Goal: Task Accomplishment & Management: Manage account settings

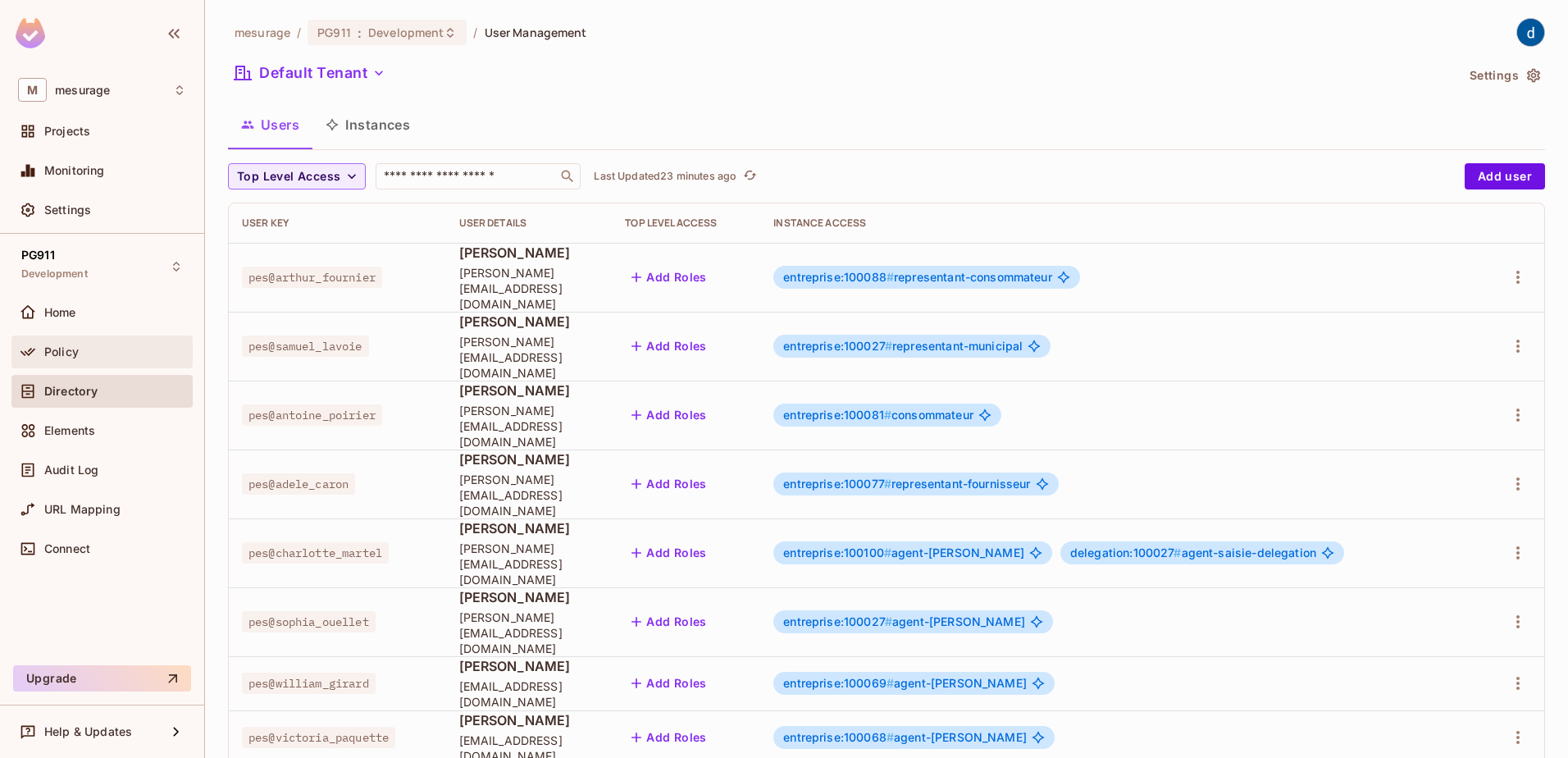
click at [46, 349] on span "Policy" at bounding box center [62, 352] width 34 height 13
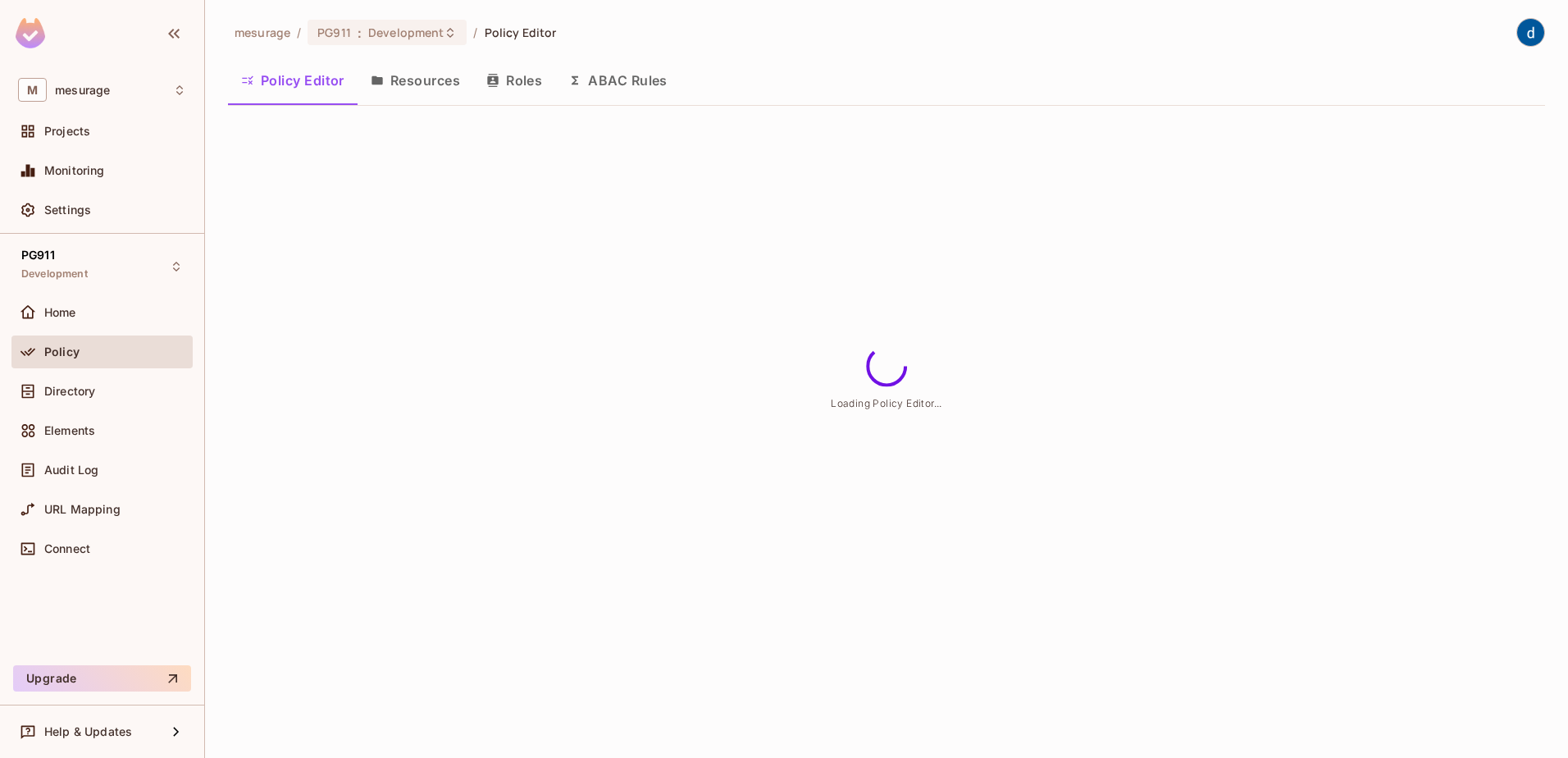
click at [525, 82] on button "Roles" at bounding box center [514, 80] width 82 height 41
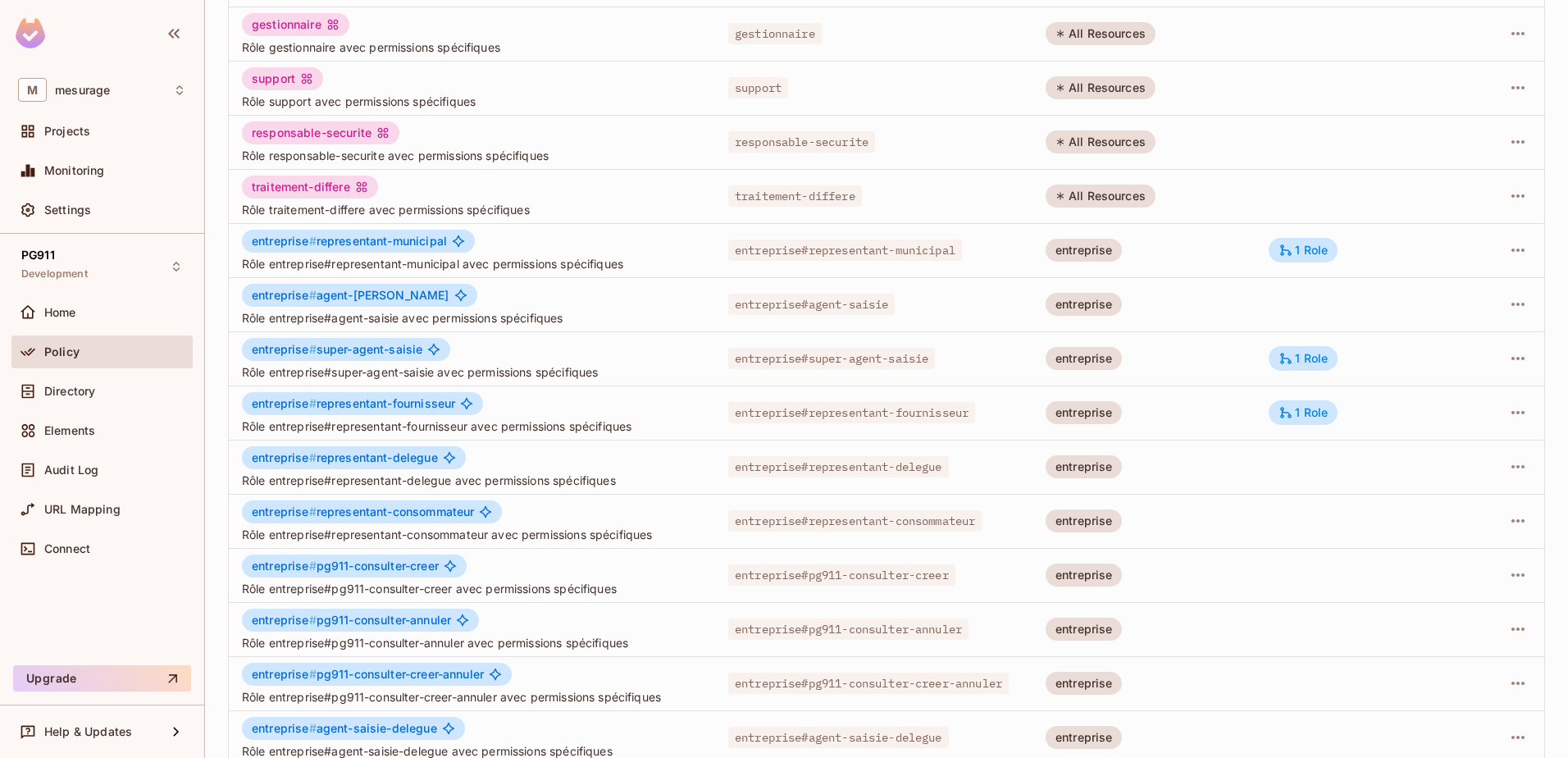
scroll to position [321, 0]
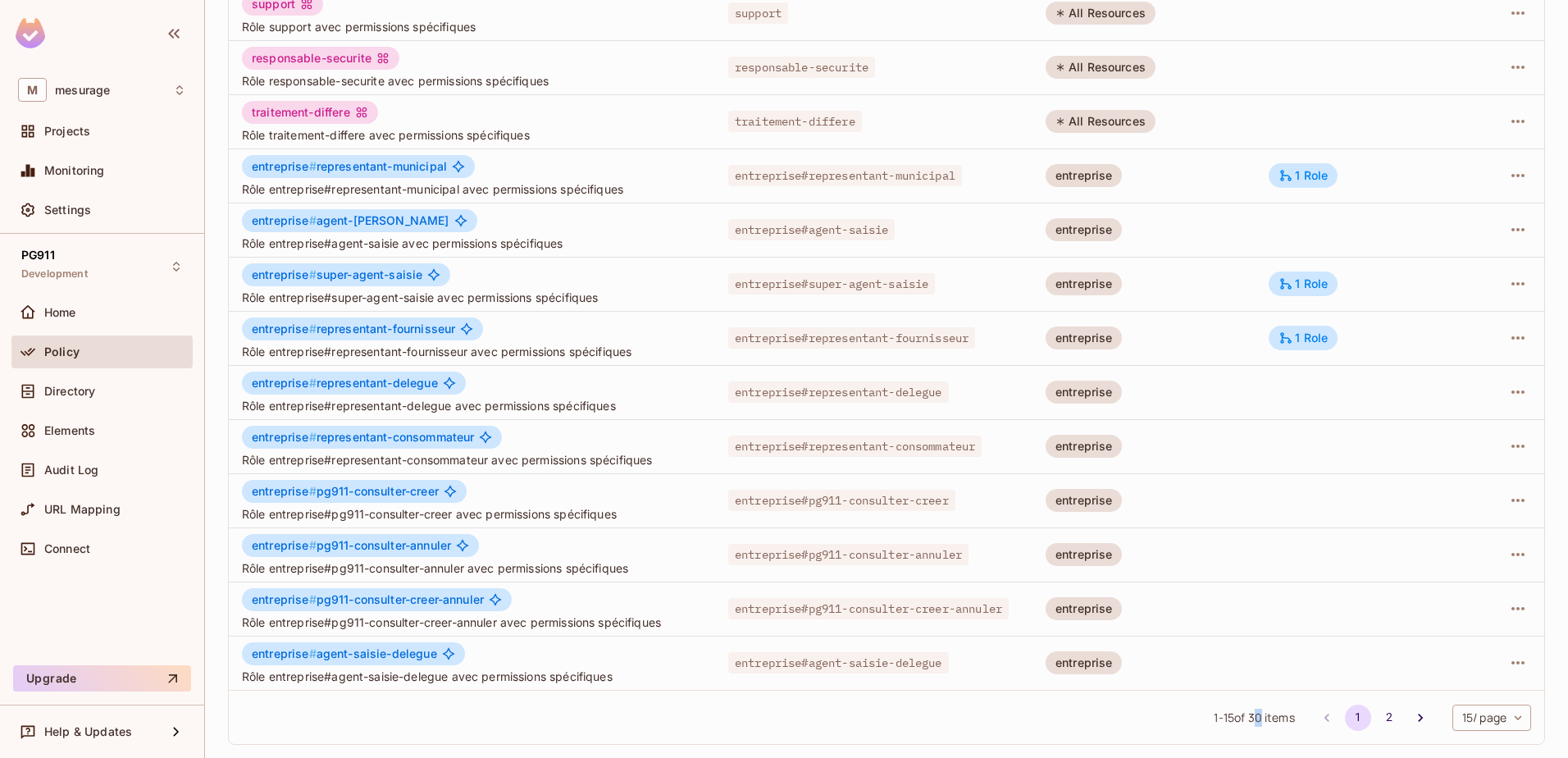
click at [1243, 719] on span "1 - 15 of 30 items" at bounding box center [1254, 717] width 81 height 18
drag, startPoint x: 1243, startPoint y: 719, endPoint x: 1227, endPoint y: 726, distance: 17.5
click at [1227, 726] on span "1 - 15 of 30 items" at bounding box center [1254, 717] width 81 height 18
drag, startPoint x: 1234, startPoint y: 718, endPoint x: 1247, endPoint y: 718, distance: 13.0
click at [1247, 718] on span "1 - 15 of 30 items" at bounding box center [1254, 717] width 81 height 18
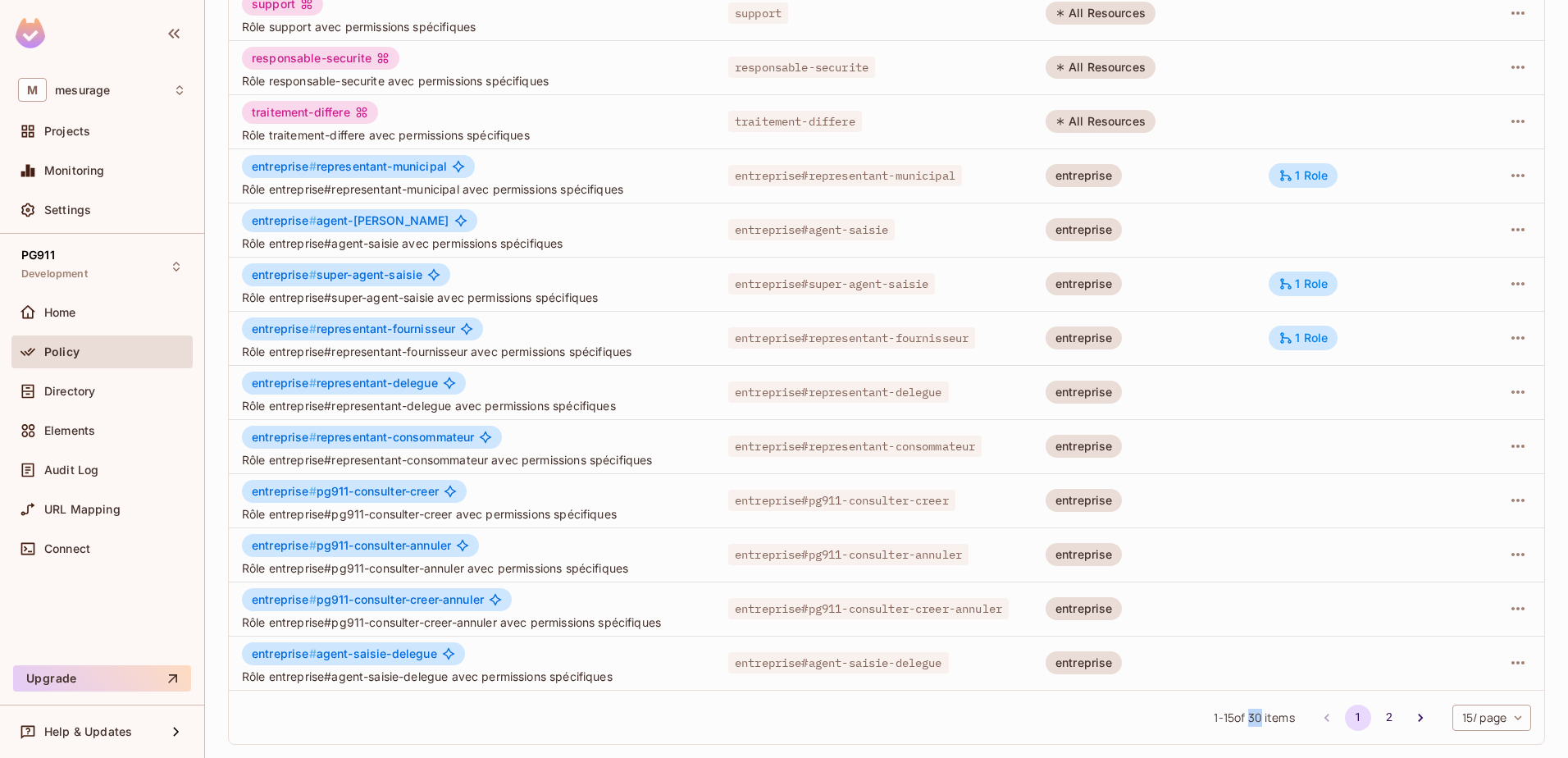
drag, startPoint x: 1247, startPoint y: 718, endPoint x: 1400, endPoint y: 721, distance: 153.0
click at [1412, 721] on icon "Go to next page" at bounding box center [1420, 717] width 16 height 16
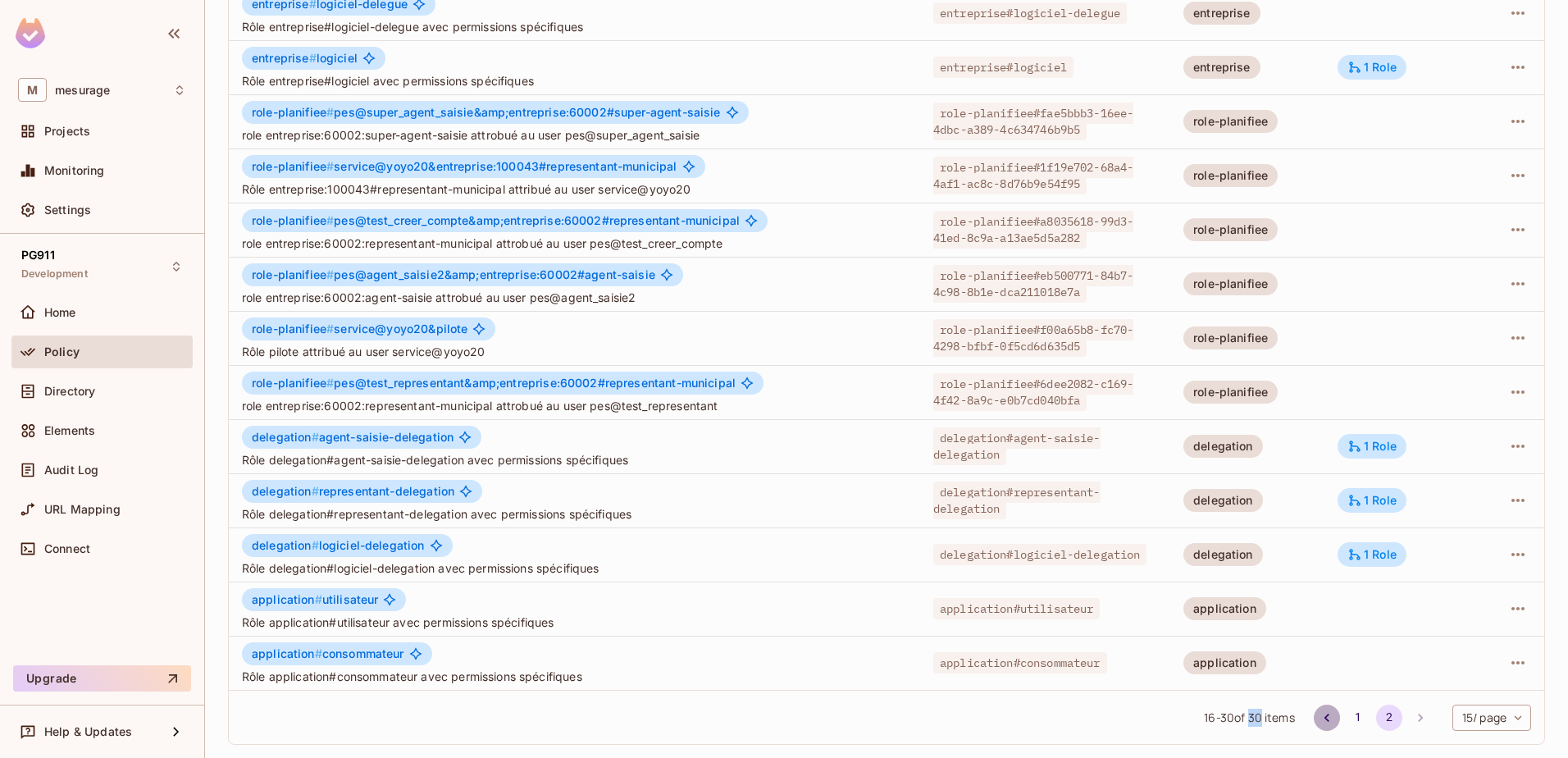
click at [1319, 716] on icon "Go to previous page" at bounding box center [1327, 717] width 16 height 16
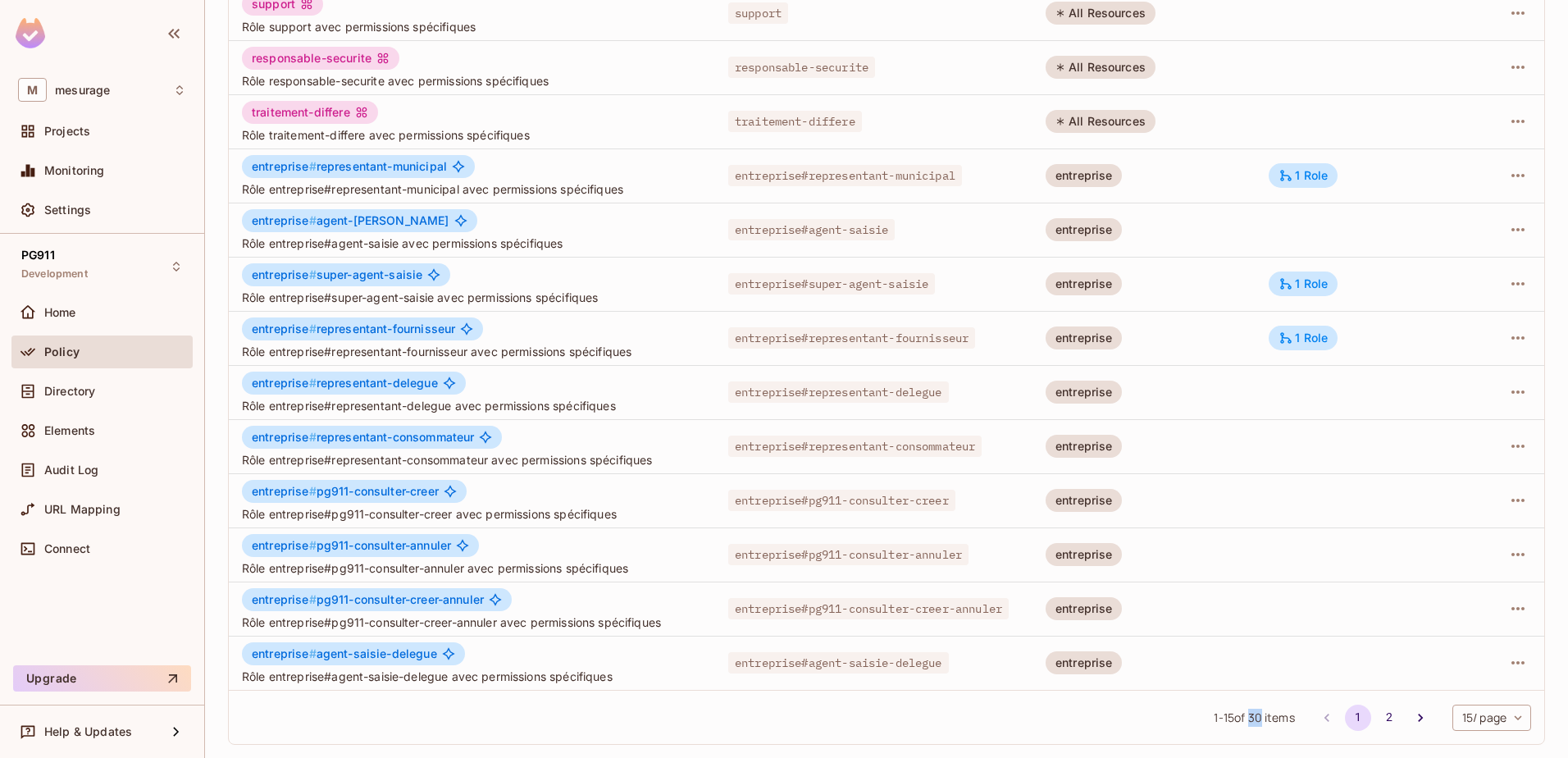
scroll to position [238, 0]
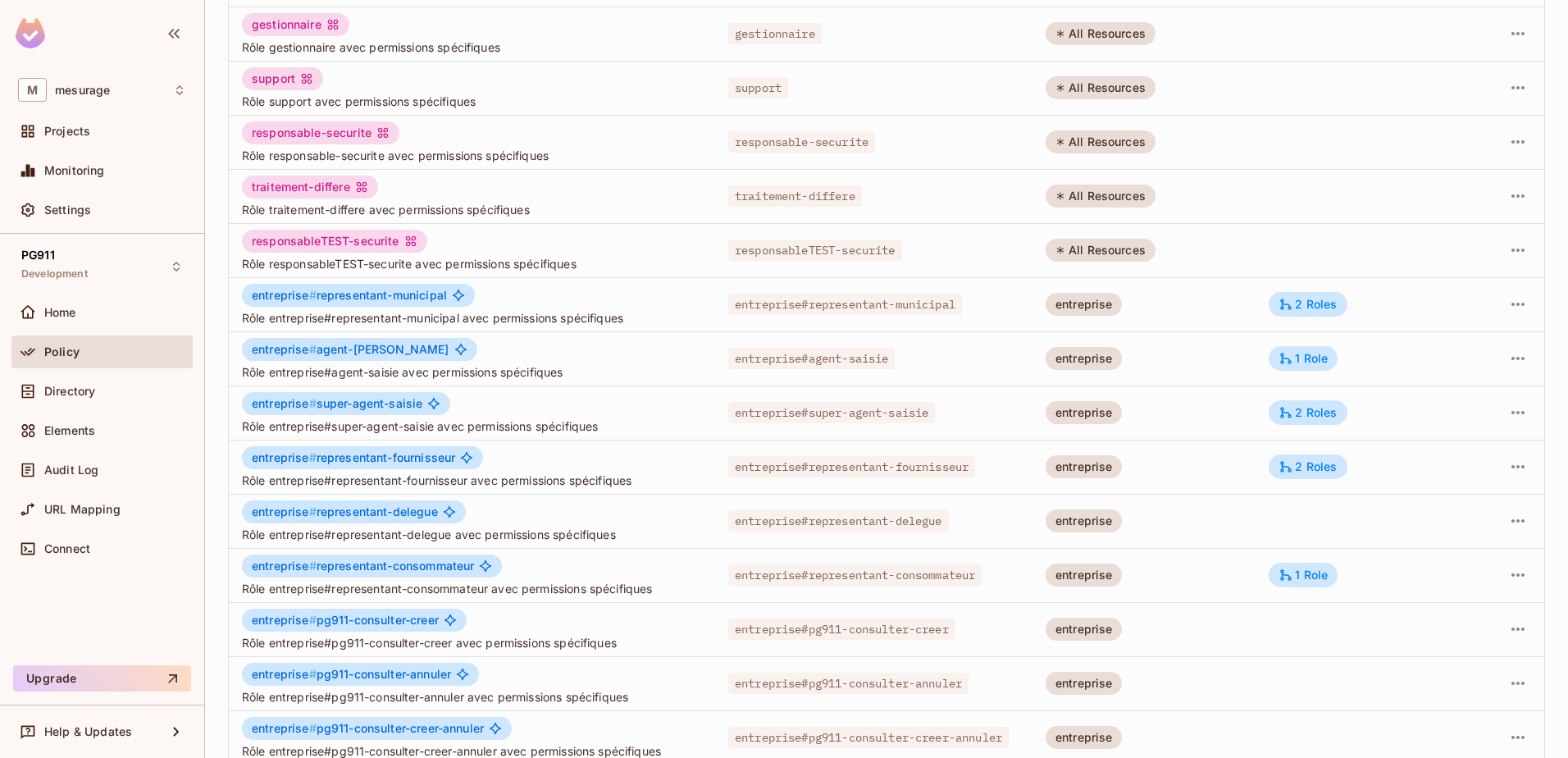
scroll to position [321, 0]
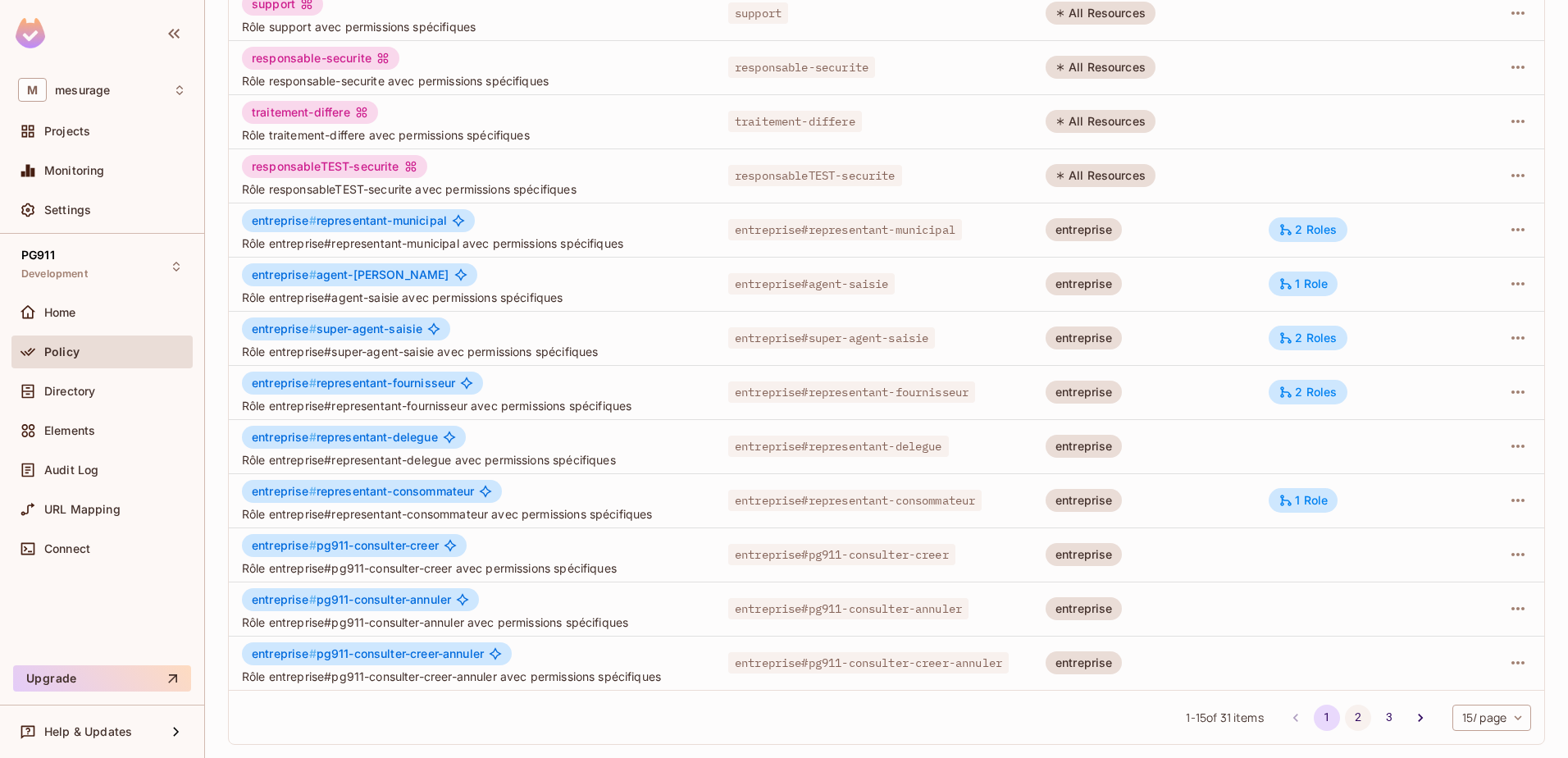
click at [1346, 718] on button "2" at bounding box center [1359, 718] width 27 height 27
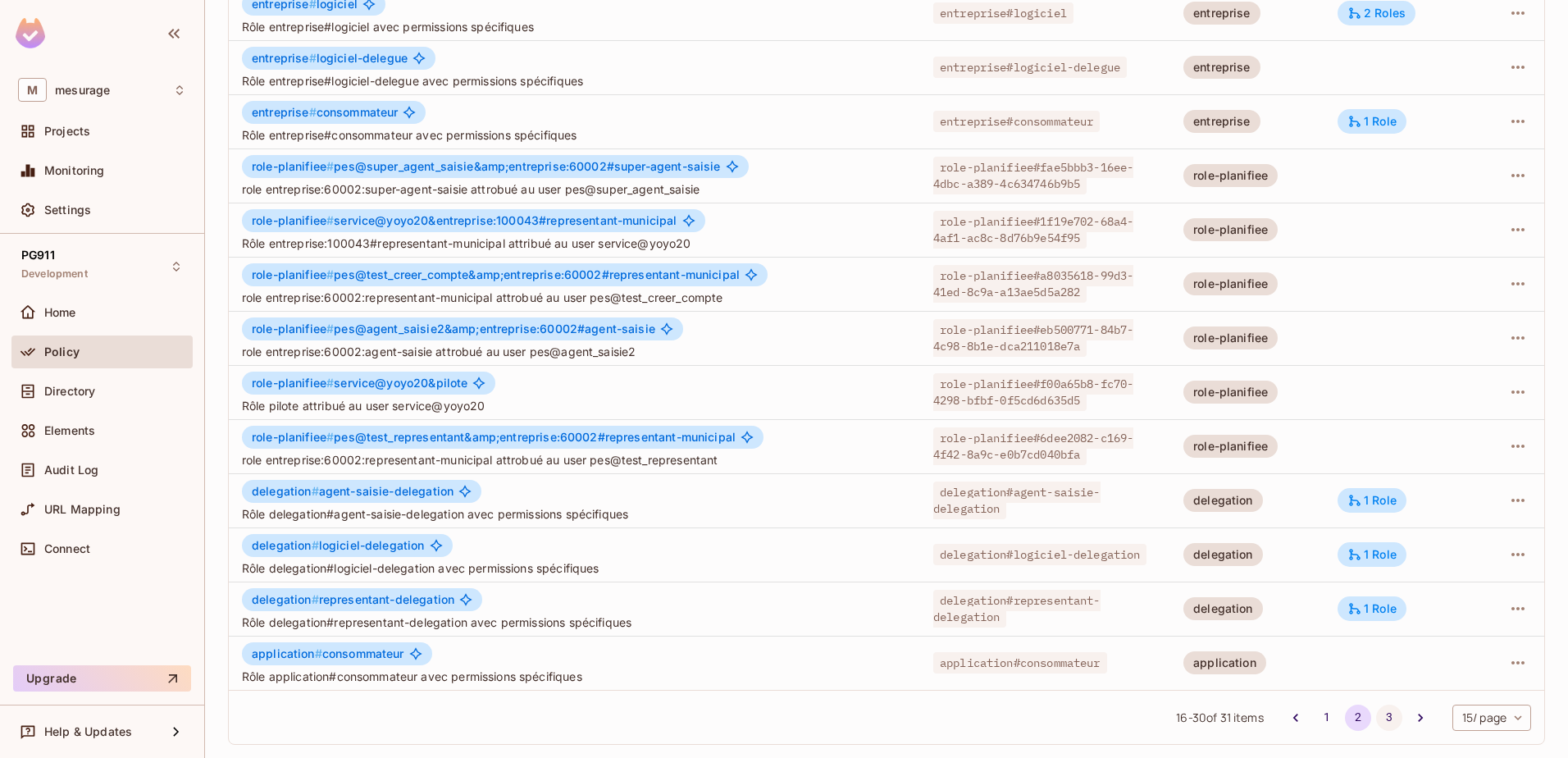
click at [1376, 721] on button "3" at bounding box center [1389, 718] width 27 height 27
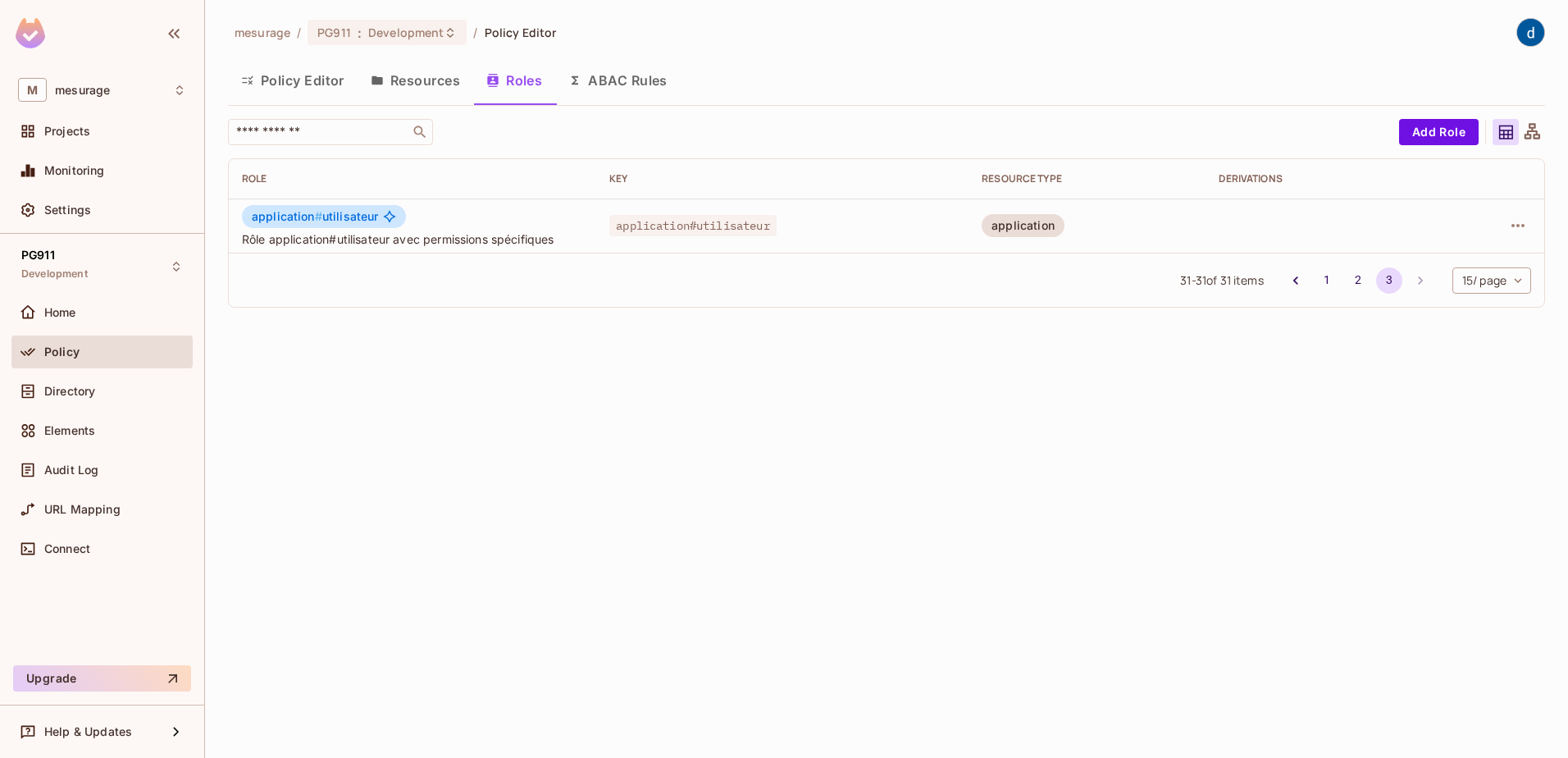
scroll to position [0, 0]
click at [1351, 280] on button "2" at bounding box center [1359, 281] width 27 height 27
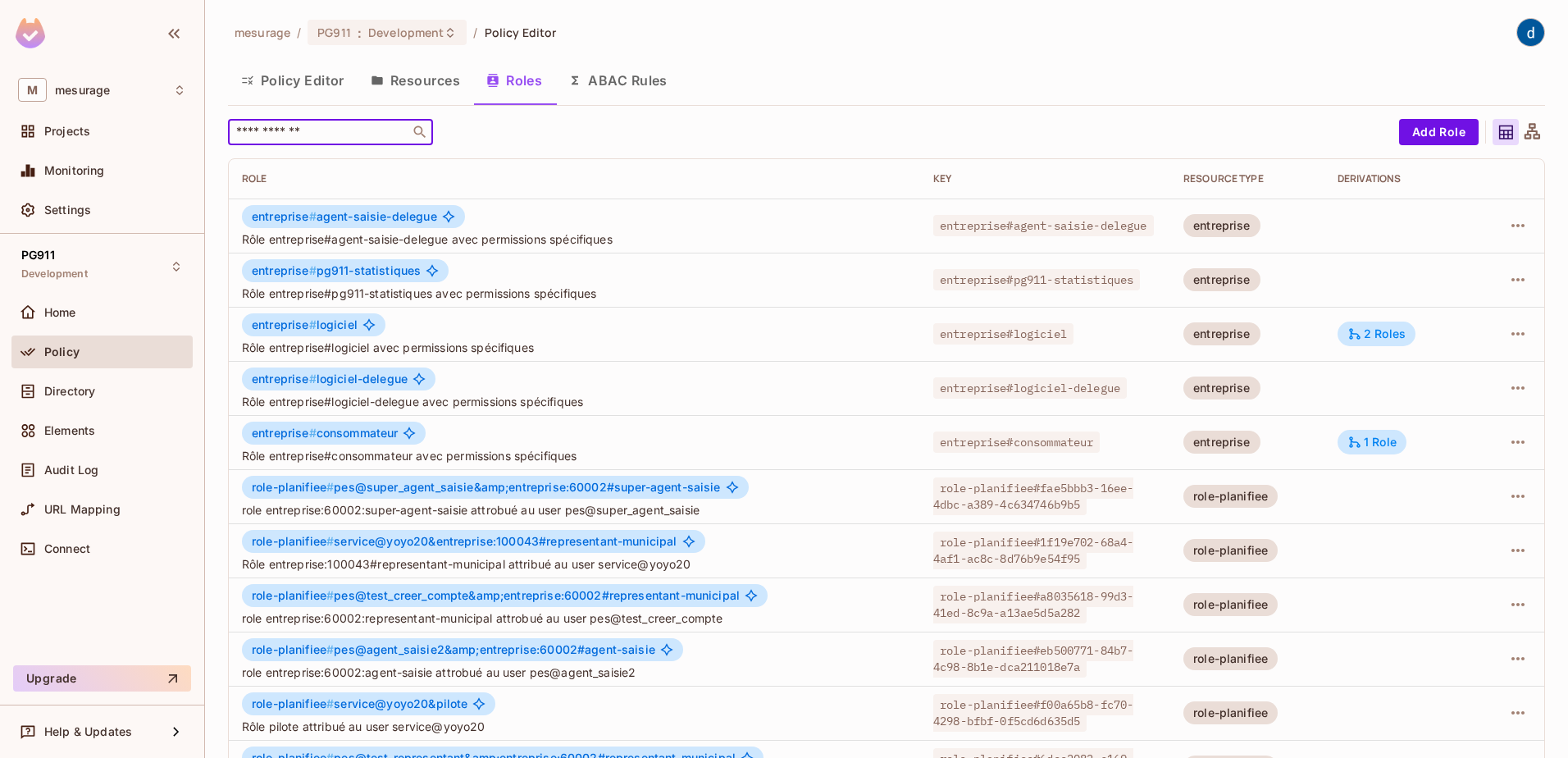
click at [340, 132] on input "text" at bounding box center [318, 131] width 172 height 16
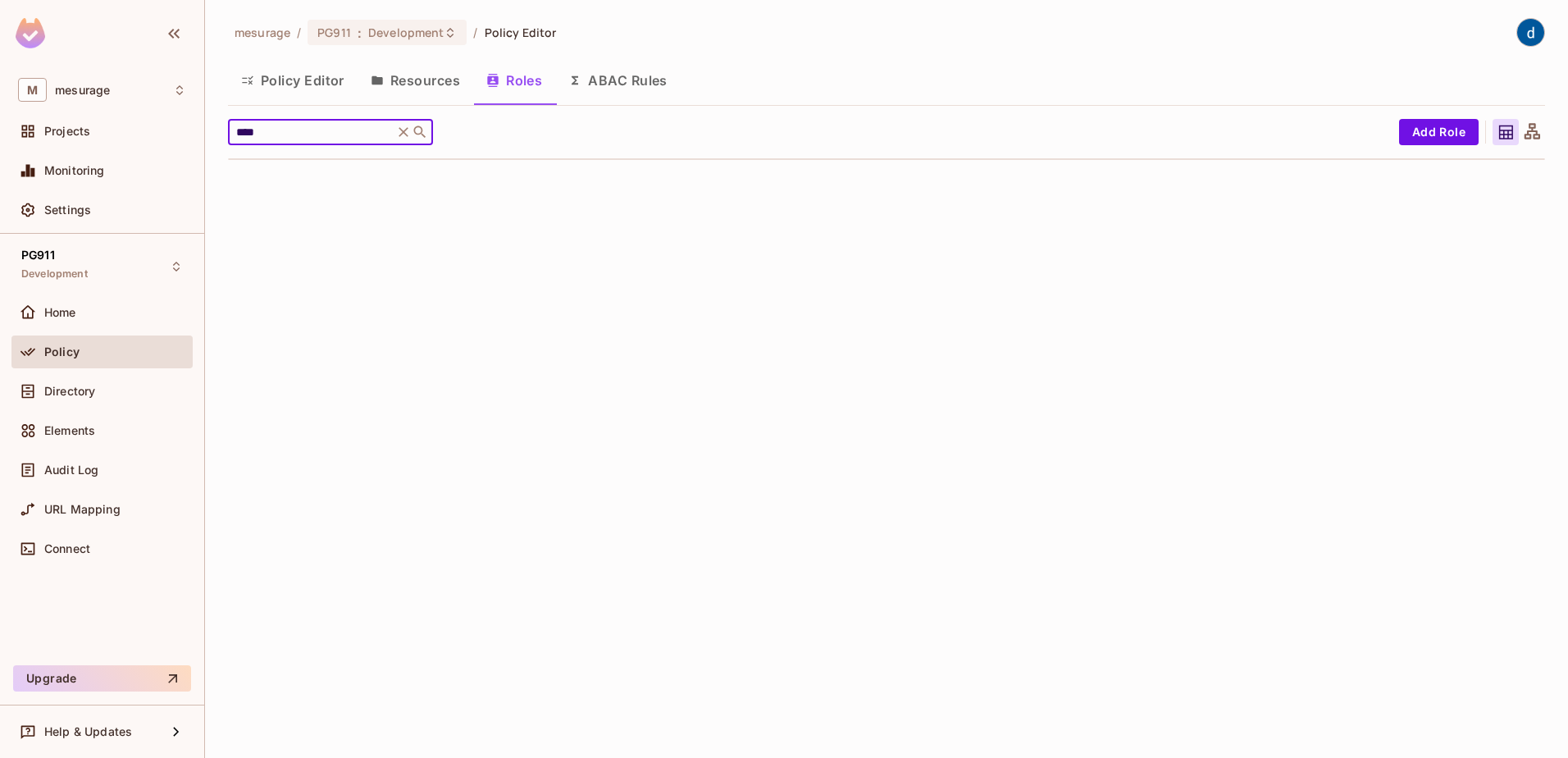
type input "****"
click at [421, 128] on icon at bounding box center [420, 131] width 16 height 16
click at [766, 60] on div "Policy Editor Resources Roles ABAC Rules" at bounding box center [886, 80] width 1317 height 41
click at [406, 136] on icon at bounding box center [403, 131] width 16 height 16
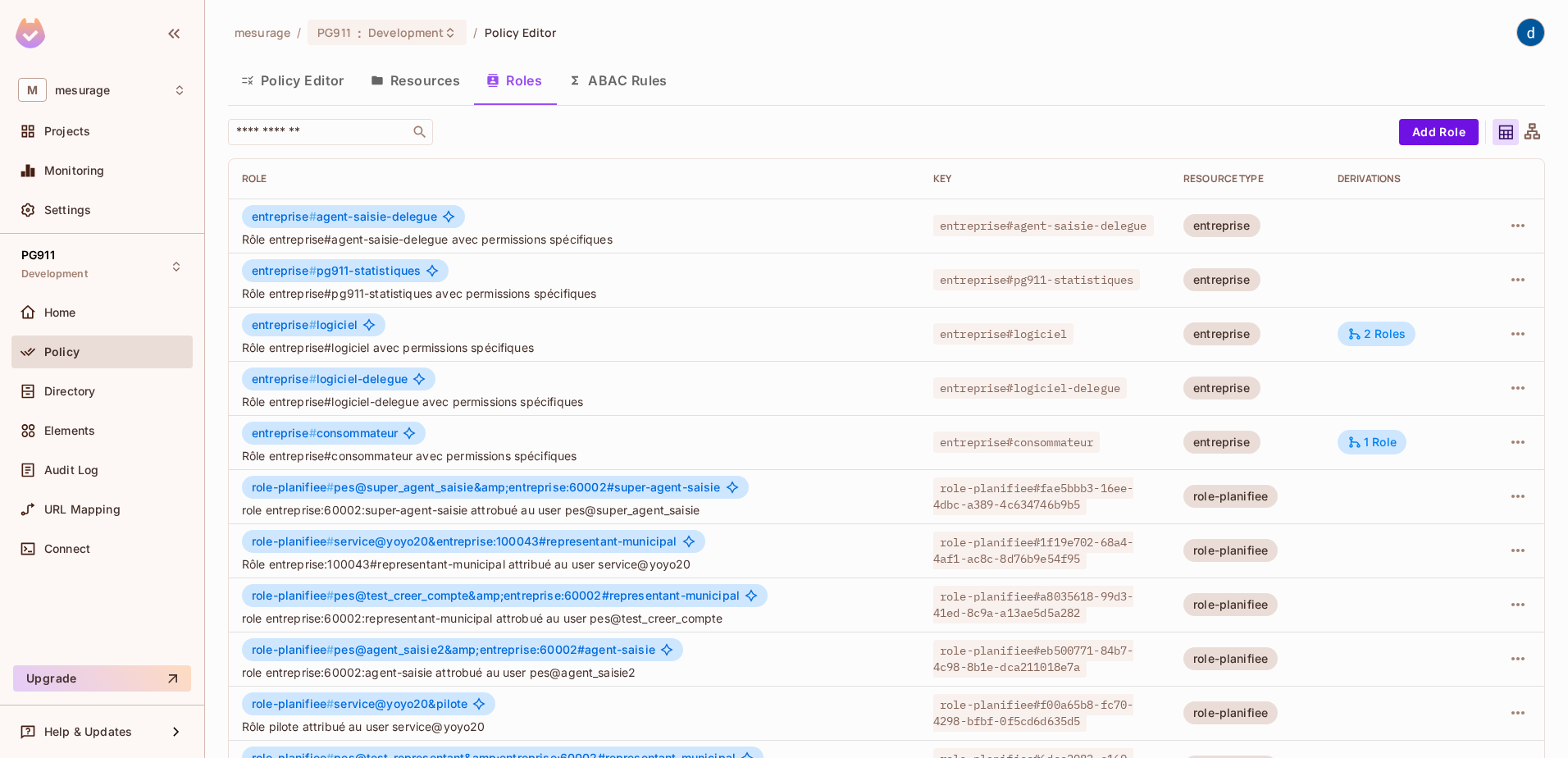
click at [902, 51] on div "mesurage / PG911 : Development / Policy Editor Policy Editor Resources Roles AB…" at bounding box center [886, 548] width 1317 height 1061
click at [1015, 59] on div "mesurage / PG911 : Development / Policy Editor Policy Editor Resources Roles AB…" at bounding box center [886, 548] width 1317 height 1061
click at [1057, 64] on div "Policy Editor Resources Roles ABAC Rules" at bounding box center [886, 80] width 1317 height 41
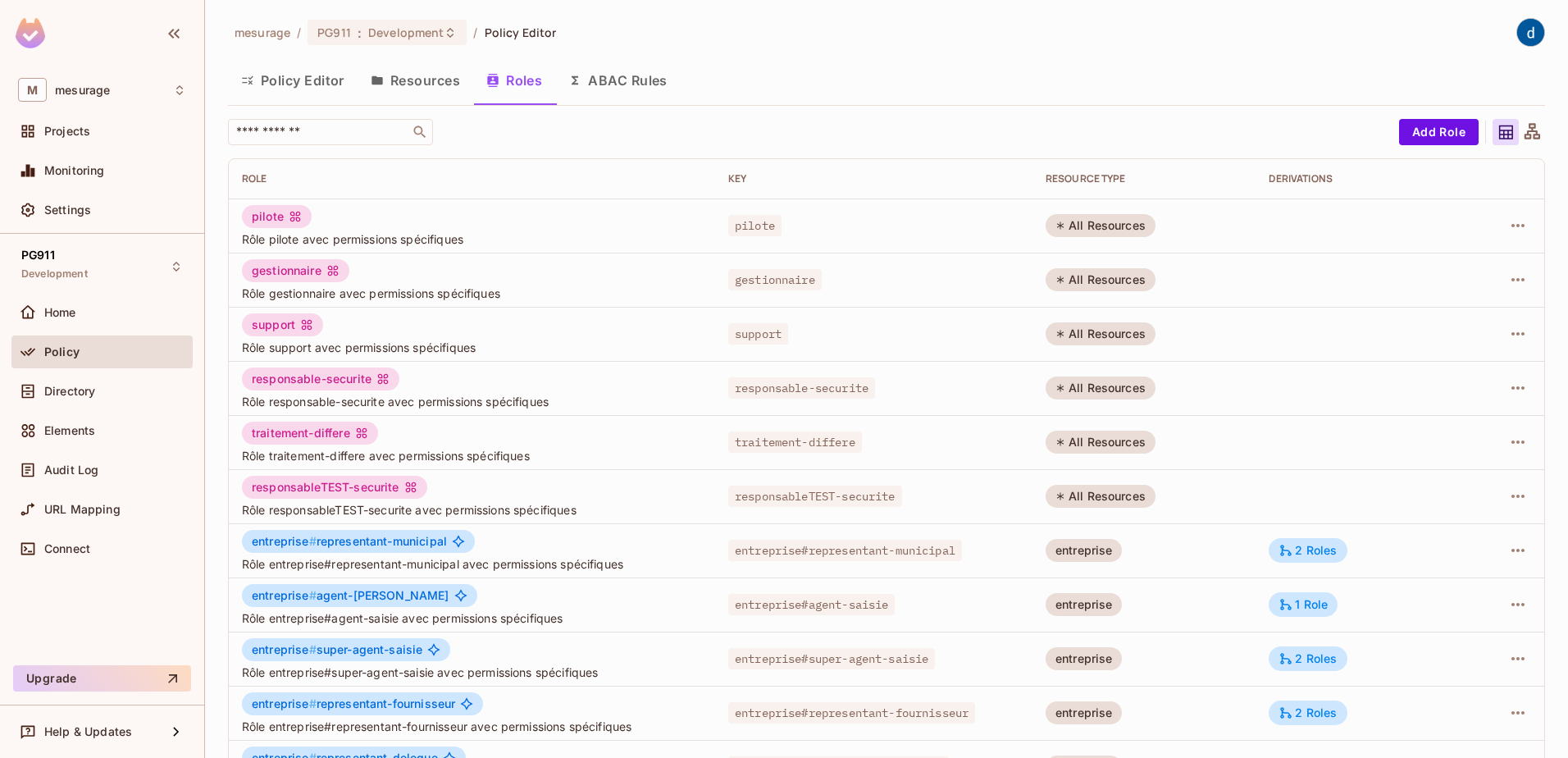
click at [992, 42] on div "mesurage / PG911 : Development / Policy Editor" at bounding box center [886, 32] width 1317 height 28
click at [649, 496] on div "responsableTEST-securite Rôle responsableTEST-securite avec permissions spécifi…" at bounding box center [472, 497] width 461 height 42
click at [1276, 509] on td at bounding box center [1356, 496] width 201 height 54
click at [621, 497] on div "responsableTEST-securite Rôle responsableTEST-securite avec permissions spécifi…" at bounding box center [472, 497] width 461 height 42
drag, startPoint x: 248, startPoint y: 493, endPoint x: 717, endPoint y: 504, distance: 469.1
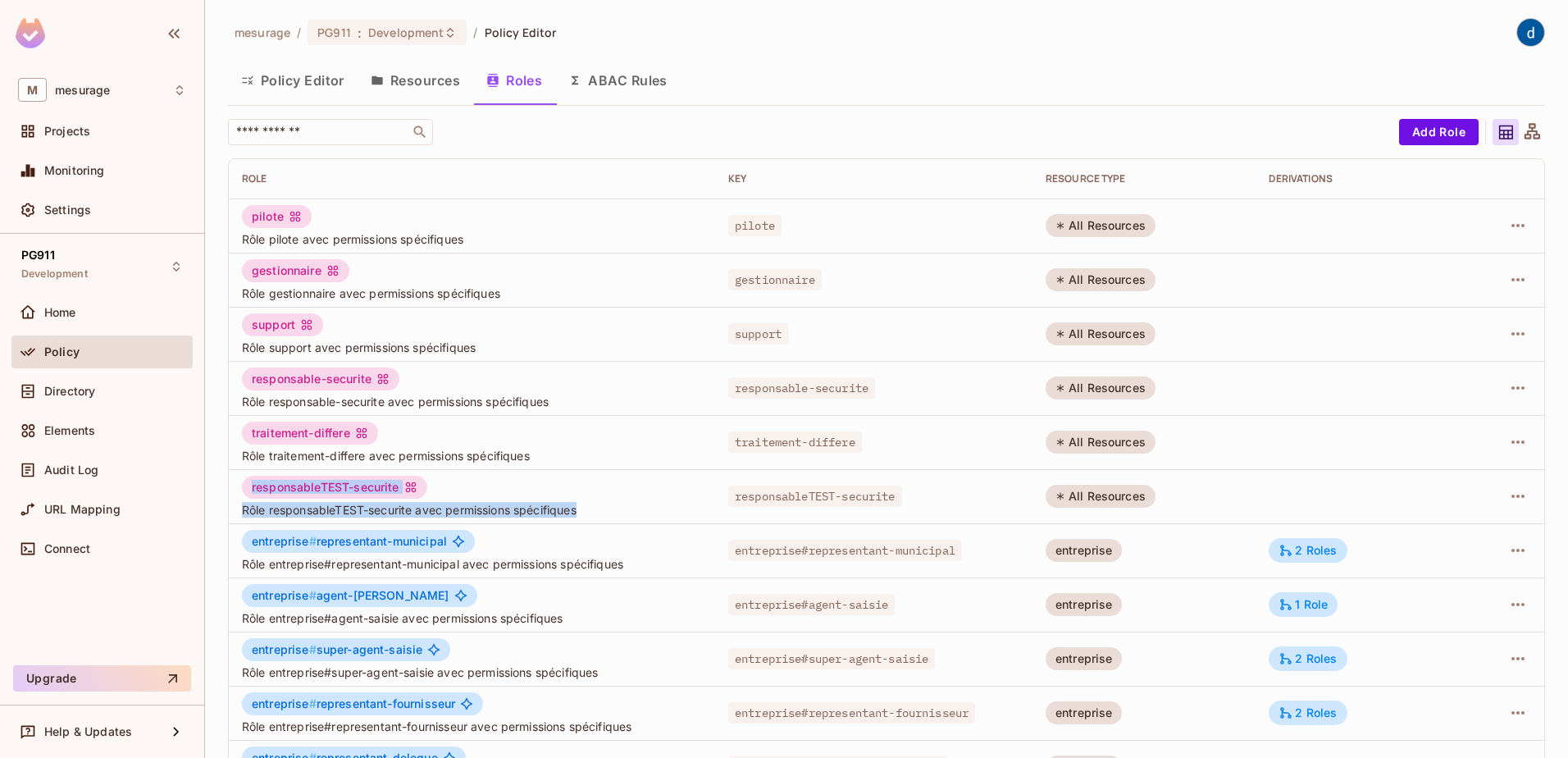
click at [717, 504] on tr "responsableTEST-securite Rôle responsableTEST-securite avec permissions spécifi…" at bounding box center [886, 496] width 1315 height 54
drag, startPoint x: 717, startPoint y: 504, endPoint x: 723, endPoint y: 498, distance: 8.5
click at [728, 498] on div "responsableTEST-securite" at bounding box center [874, 496] width 292 height 16
click at [728, 497] on div "responsableTEST-securite" at bounding box center [874, 496] width 292 height 16
drag, startPoint x: 723, startPoint y: 497, endPoint x: 661, endPoint y: 495, distance: 62.0
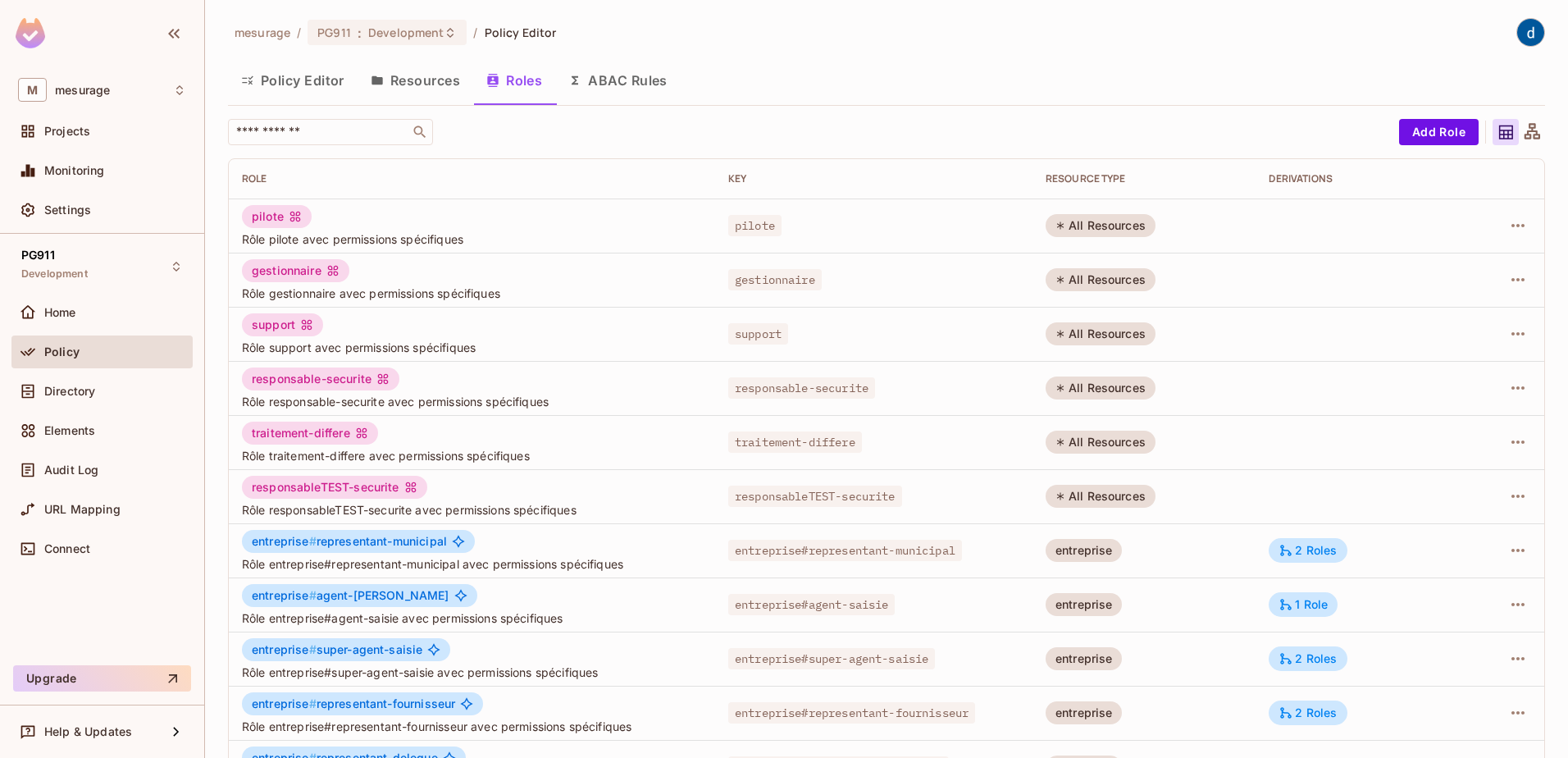
click at [661, 495] on div "responsableTEST-securite Rôle responsableTEST-securite avec permissions spécifi…" at bounding box center [472, 497] width 461 height 42
click at [949, 502] on div "responsableTEST-securite" at bounding box center [874, 496] width 292 height 16
drag, startPoint x: 720, startPoint y: 499, endPoint x: 921, endPoint y: 504, distance: 201.1
click at [921, 504] on td "responsableTEST-securite" at bounding box center [874, 496] width 317 height 54
click at [679, 491] on div "responsableTEST-securite Rôle responsableTEST-securite avec permissions spécifi…" at bounding box center [472, 497] width 461 height 42
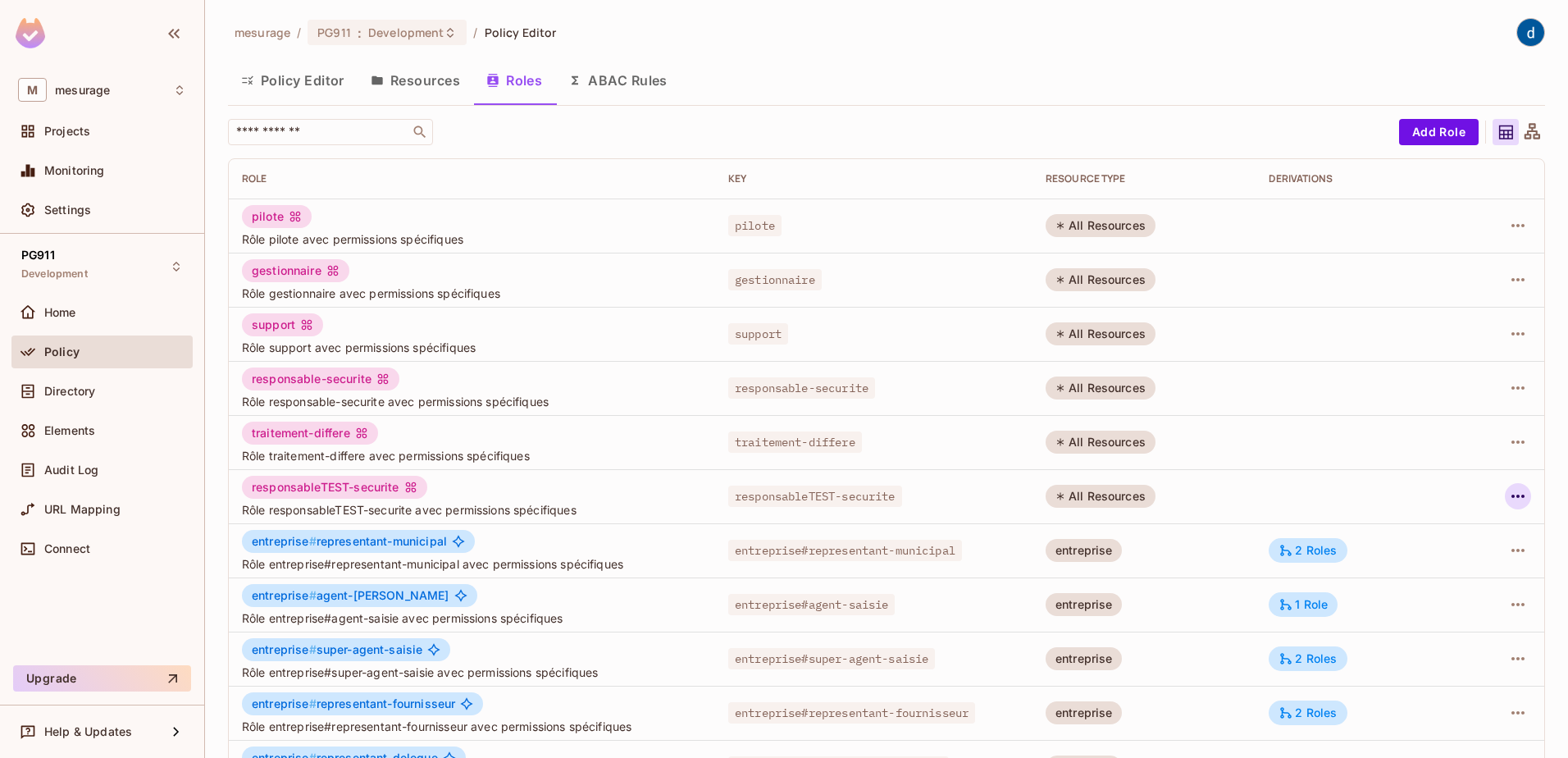
click at [1512, 497] on icon "button" at bounding box center [1519, 496] width 13 height 3
click at [1425, 605] on div "Delete Role" at bounding box center [1440, 606] width 64 height 16
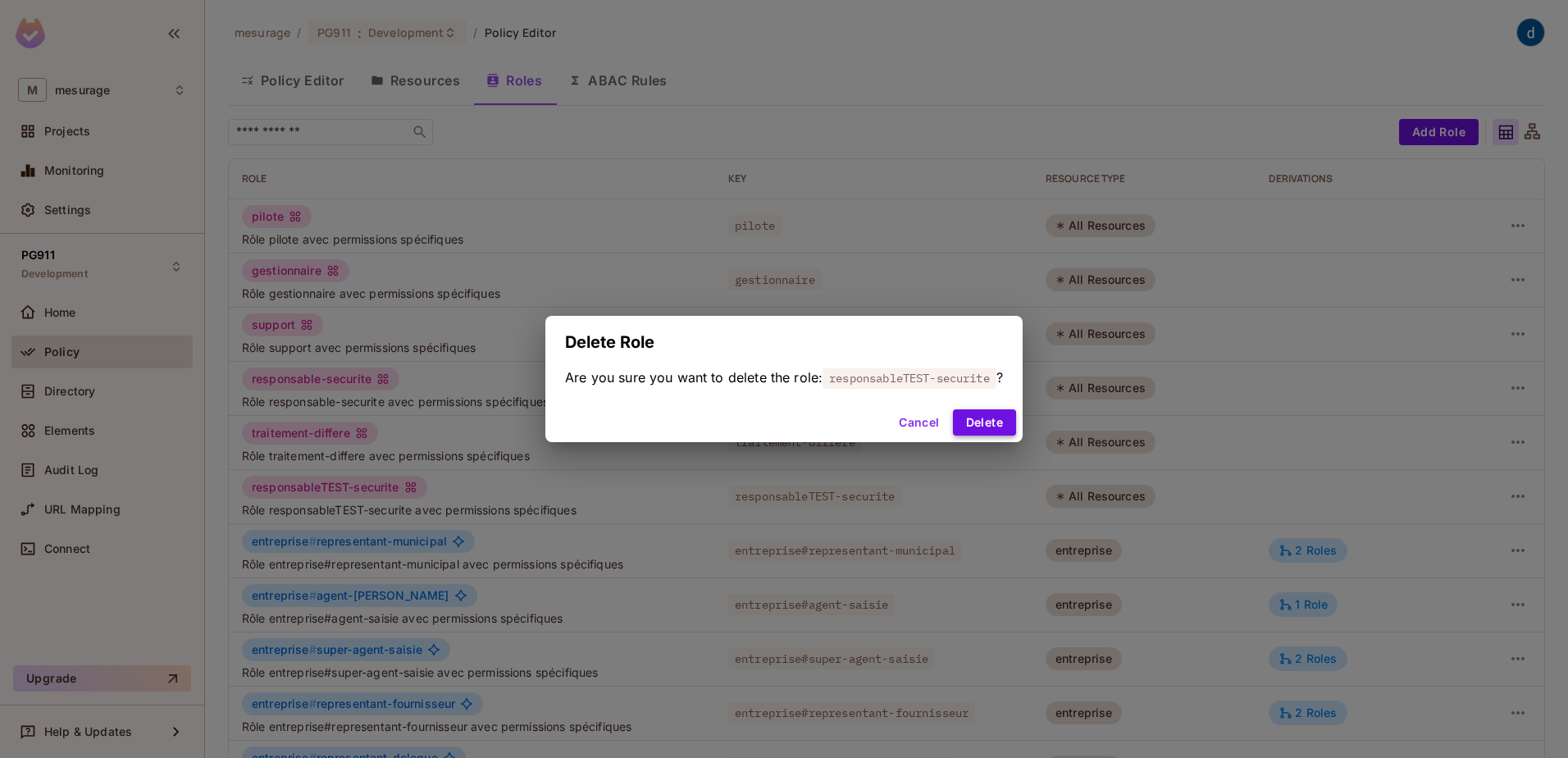
click at [984, 421] on button "Delete" at bounding box center [985, 423] width 64 height 27
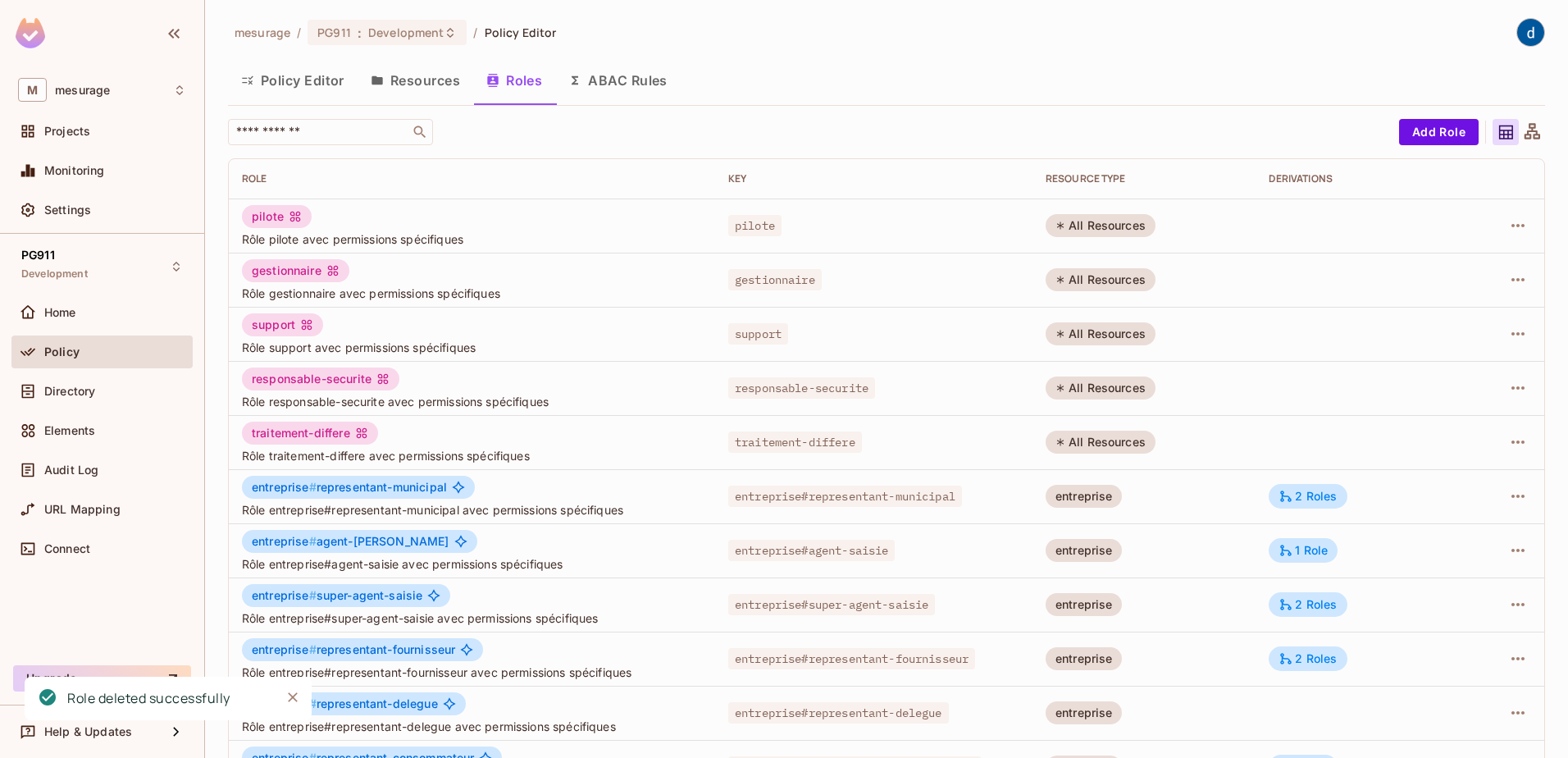
click at [978, 51] on div "mesurage / PG911 : Development / Policy Editor Policy Editor Resources Roles AB…" at bounding box center [886, 548] width 1317 height 1061
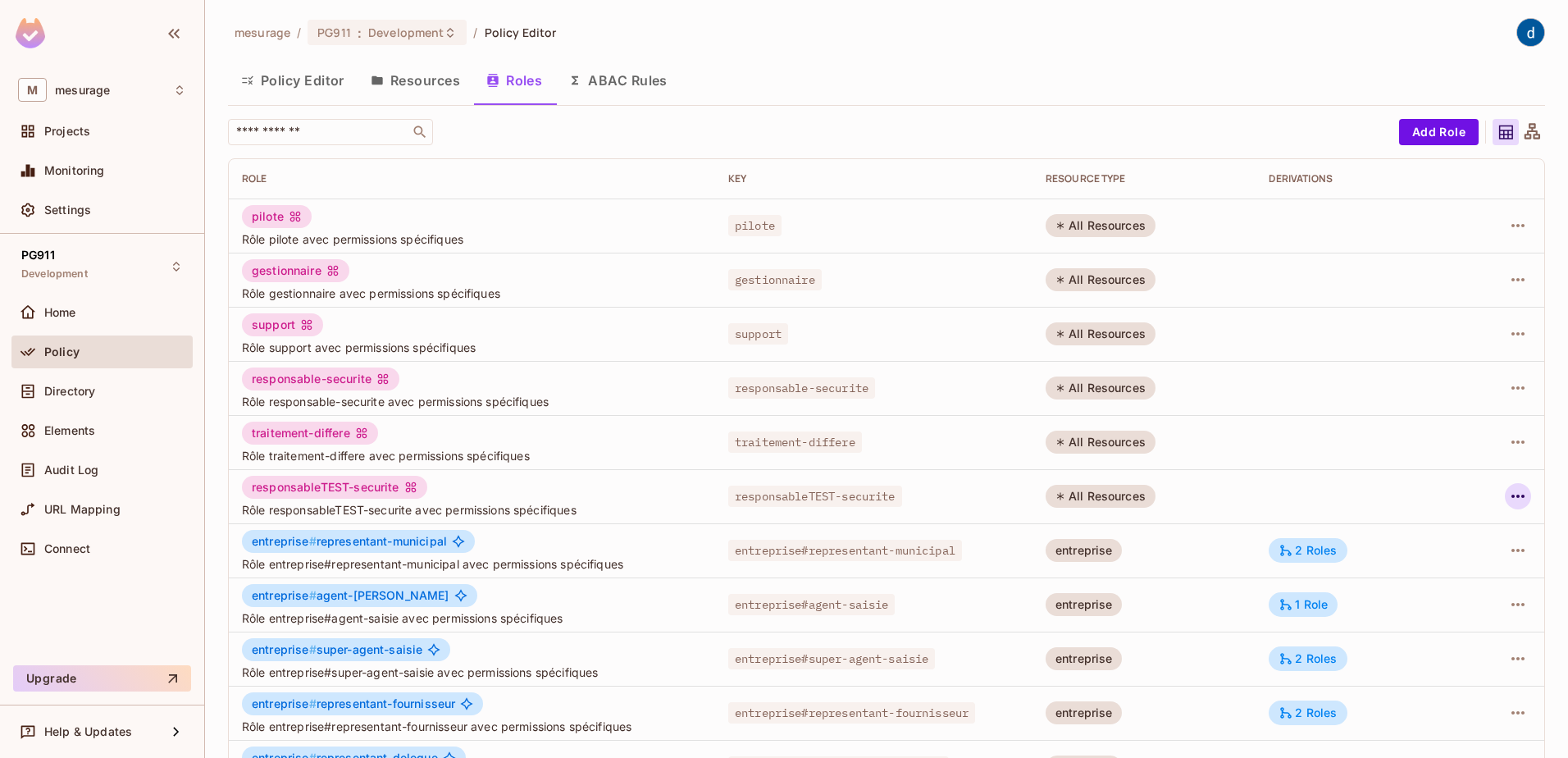
click at [1508, 498] on icon "button" at bounding box center [1518, 496] width 20 height 20
click at [1411, 605] on div "Delete Role" at bounding box center [1440, 606] width 64 height 16
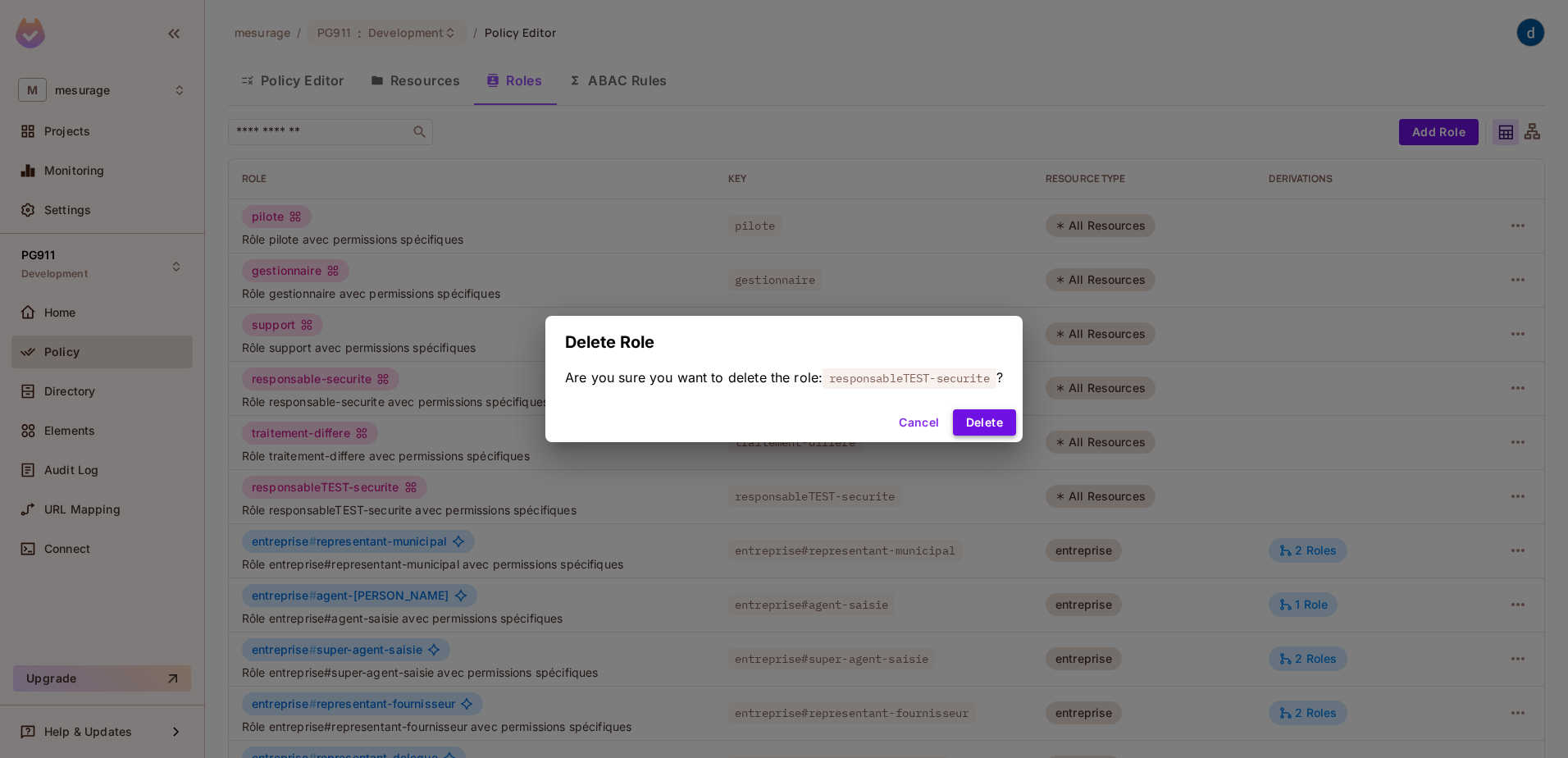
click at [984, 420] on button "Delete" at bounding box center [985, 423] width 64 height 27
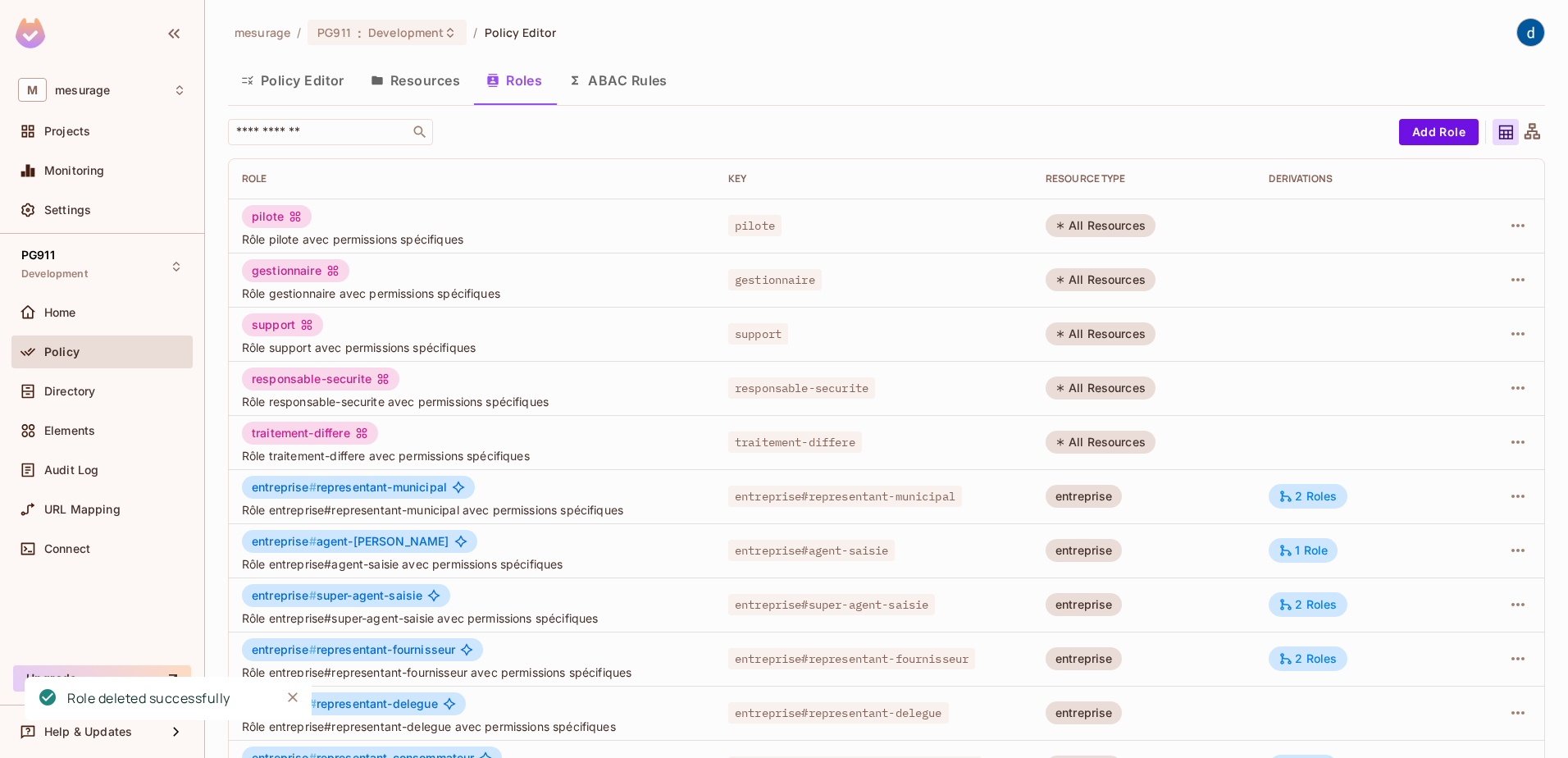
click at [950, 66] on div "Policy Editor Resources Roles ABAC Rules" at bounding box center [886, 80] width 1317 height 41
click at [828, 65] on div "Policy Editor Resources Roles ABAC Rules" at bounding box center [886, 80] width 1317 height 41
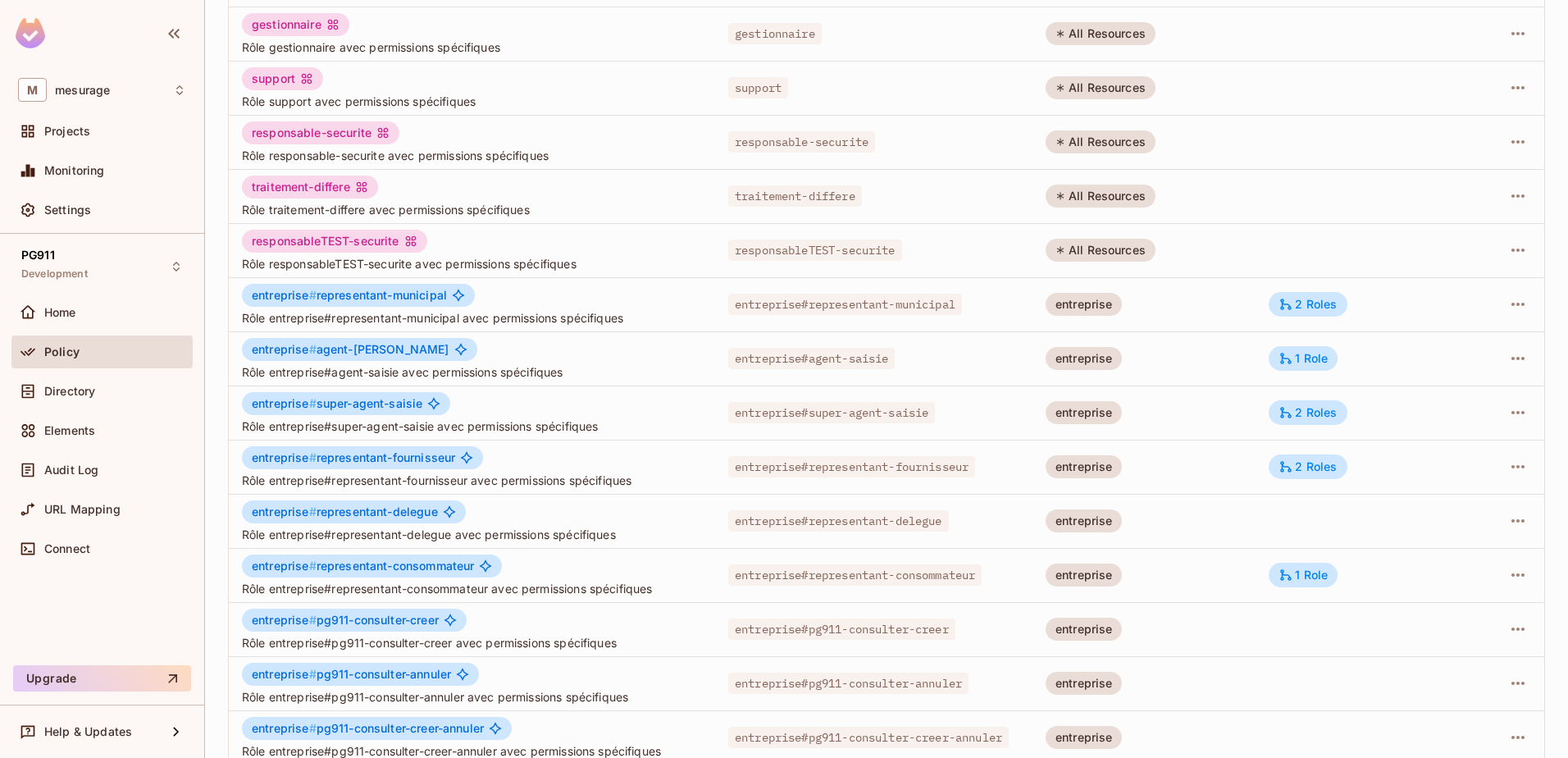
scroll to position [321, 0]
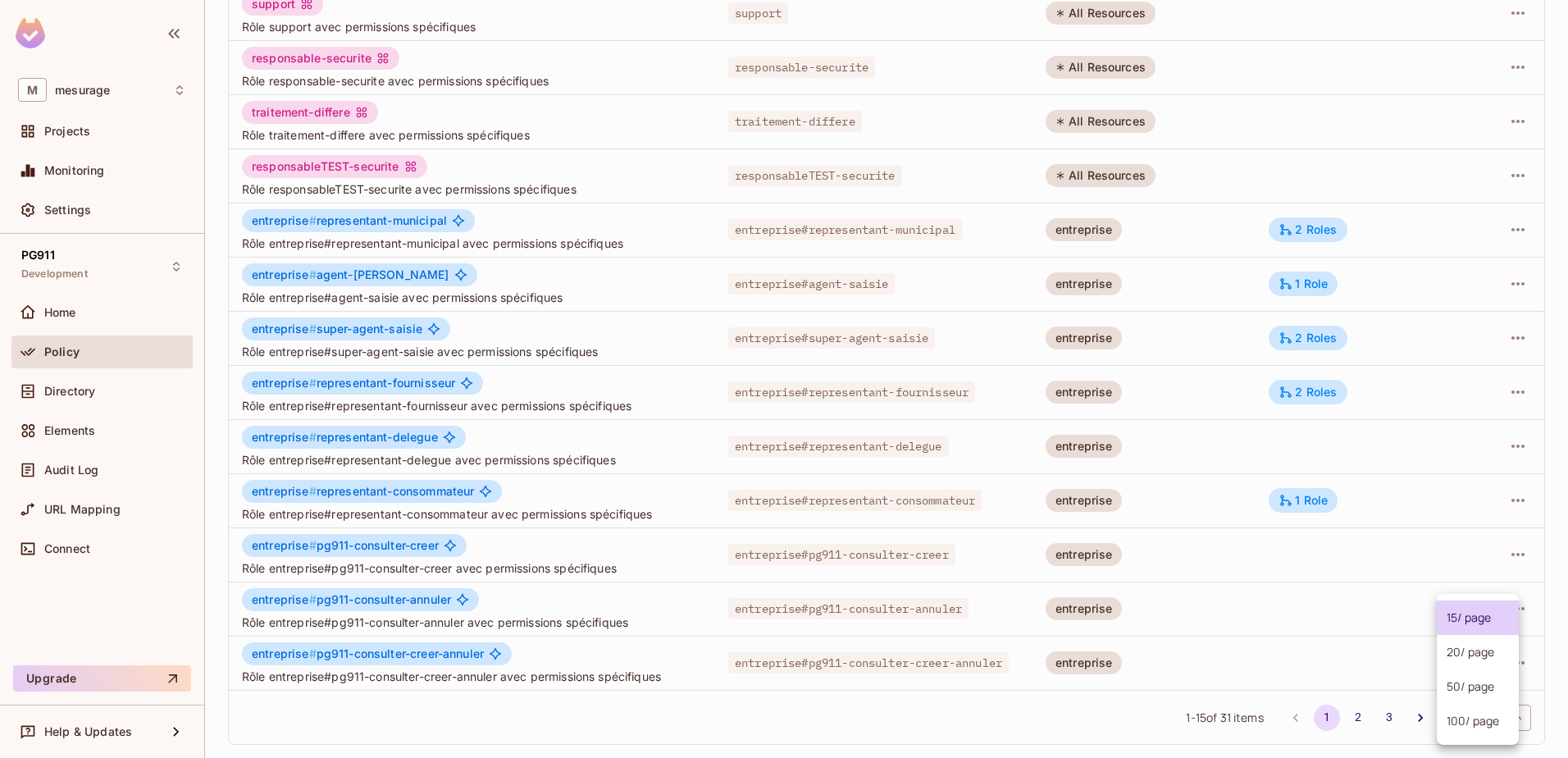
click at [1479, 715] on body "M mesurage Projects Monitoring Settings PG911 Development Home Policy Directory…" at bounding box center [784, 379] width 1568 height 758
click at [1449, 717] on li "100 / page" at bounding box center [1478, 721] width 82 height 34
type input "***"
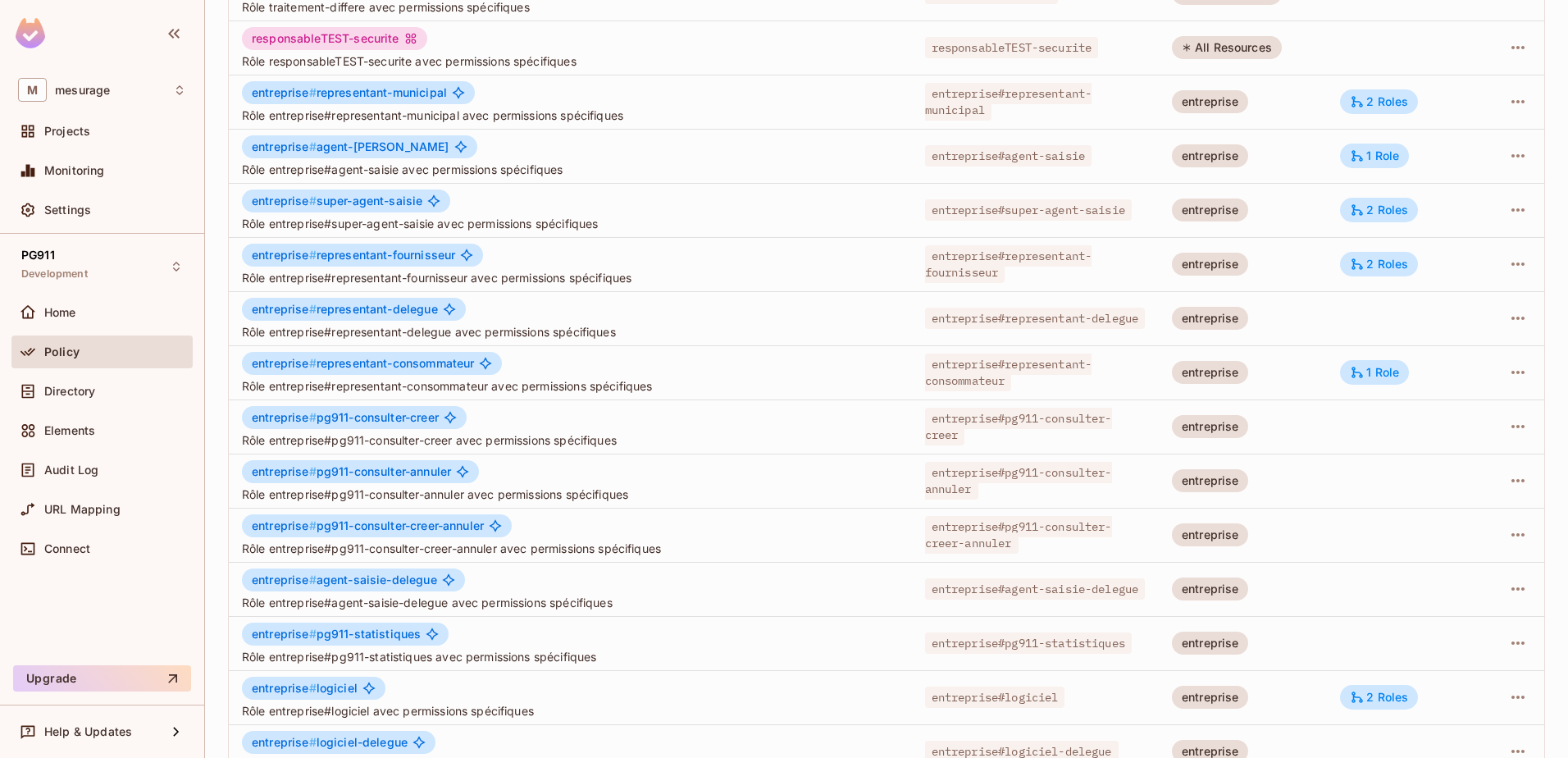
scroll to position [285, 0]
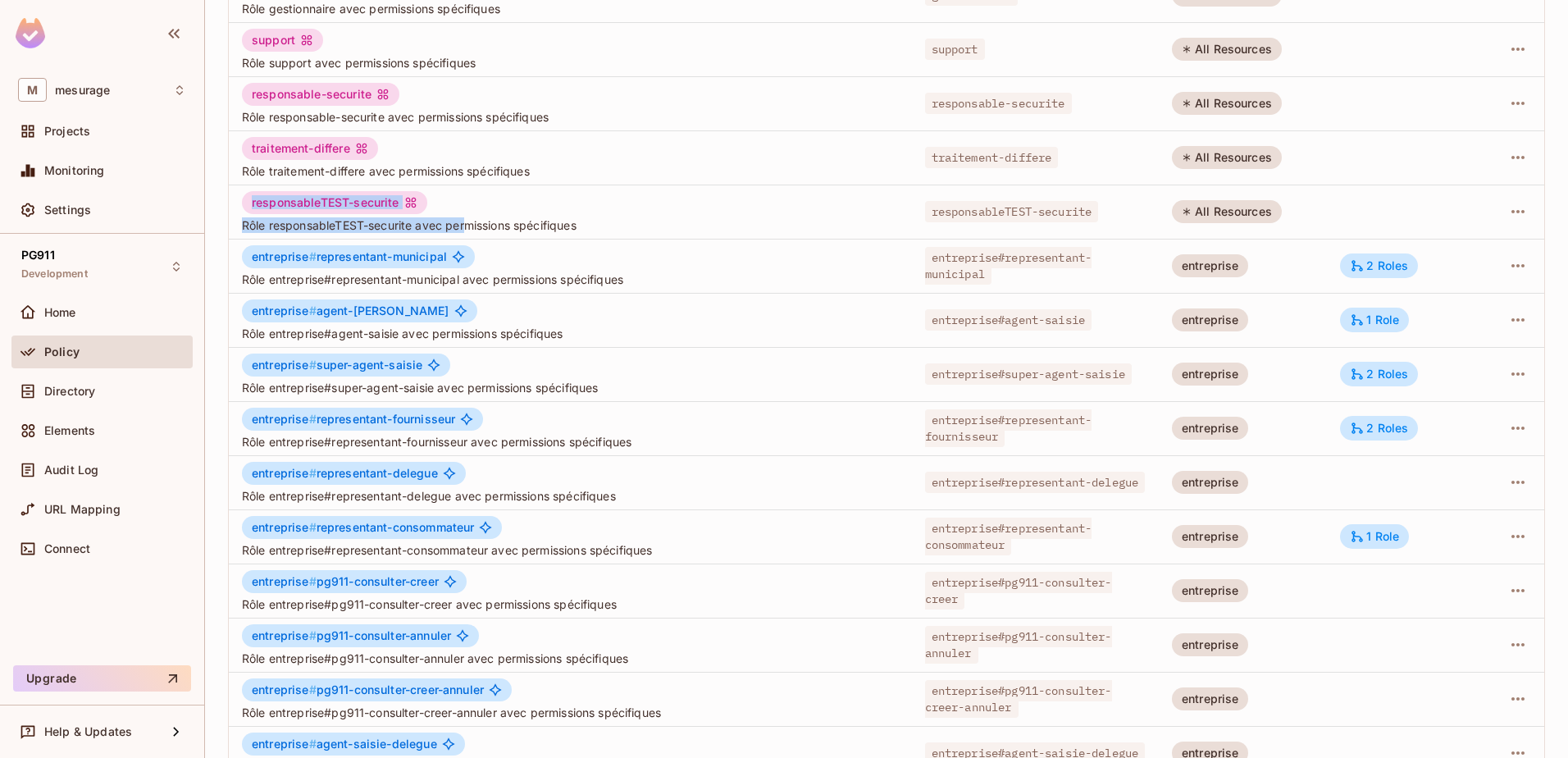
drag, startPoint x: 255, startPoint y: 202, endPoint x: 469, endPoint y: 214, distance: 214.3
click at [469, 214] on div "responsableTEST-securite Rôle responsableTEST-securite avec permissions spécifi…" at bounding box center [571, 212] width 657 height 42
drag, startPoint x: 469, startPoint y: 214, endPoint x: 502, endPoint y: 199, distance: 36.2
click at [502, 199] on div "responsableTEST-securite Rôle responsableTEST-securite avec permissions spécifi…" at bounding box center [571, 212] width 657 height 42
drag, startPoint x: 250, startPoint y: 199, endPoint x: 598, endPoint y: 223, distance: 348.8
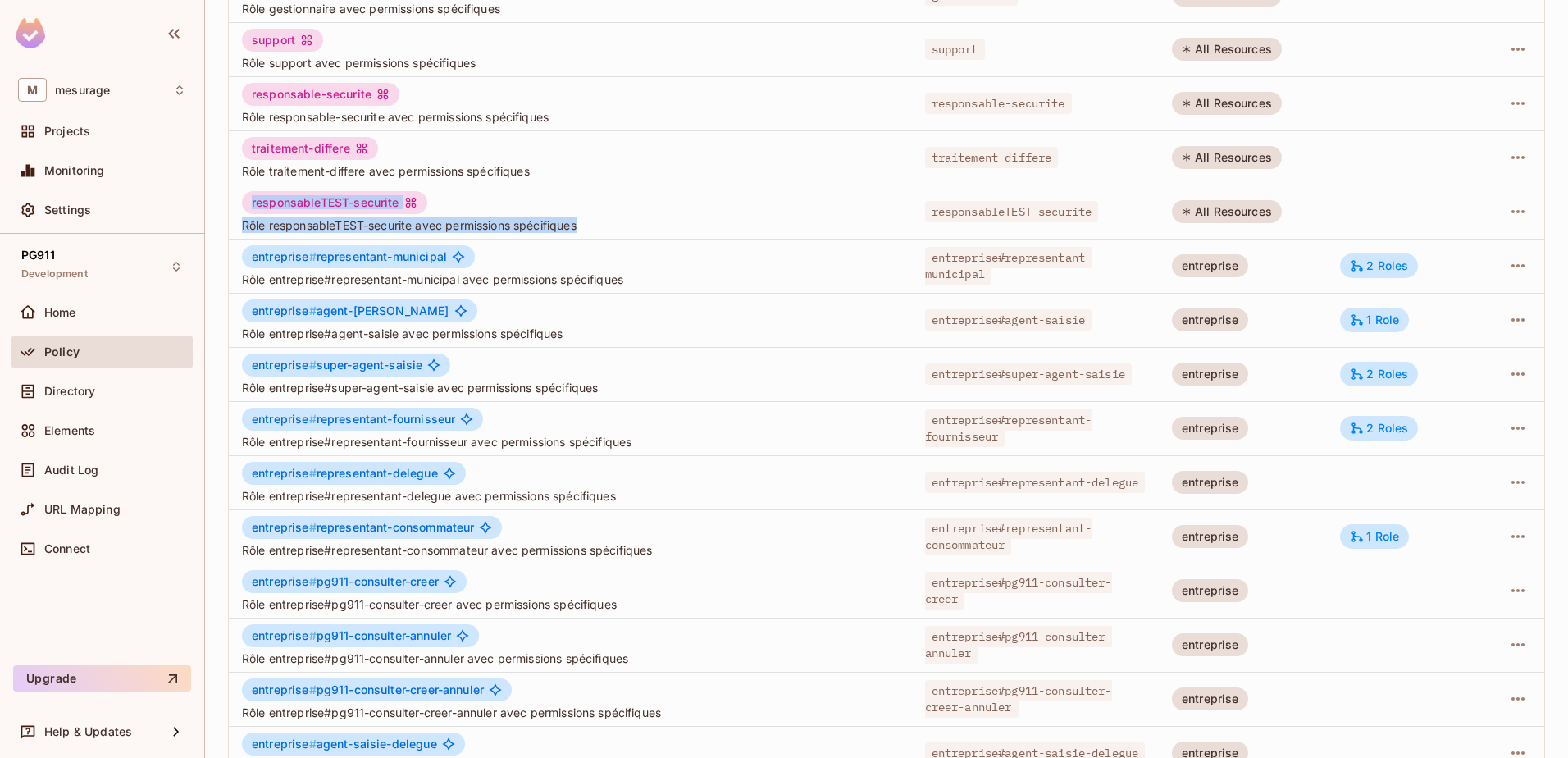
click at [598, 223] on div "responsableTEST-securite Rôle responsableTEST-securite avec permissions spécifi…" at bounding box center [571, 212] width 657 height 42
click at [476, 202] on div "responsableTEST-securite Rôle responsableTEST-securite avec permissions spécifi…" at bounding box center [571, 212] width 657 height 42
